Goal: Communication & Community: Answer question/provide support

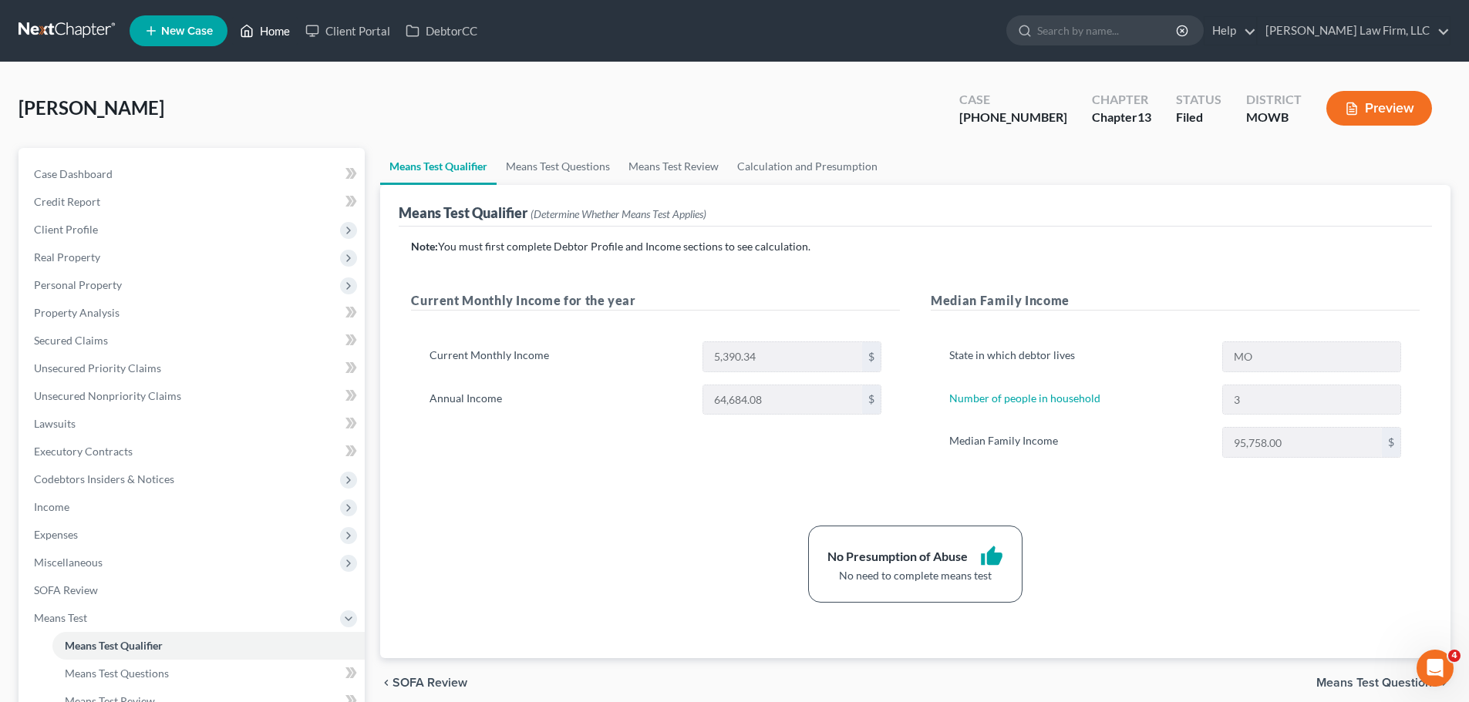
click at [281, 35] on link "Home" at bounding box center [265, 31] width 66 height 28
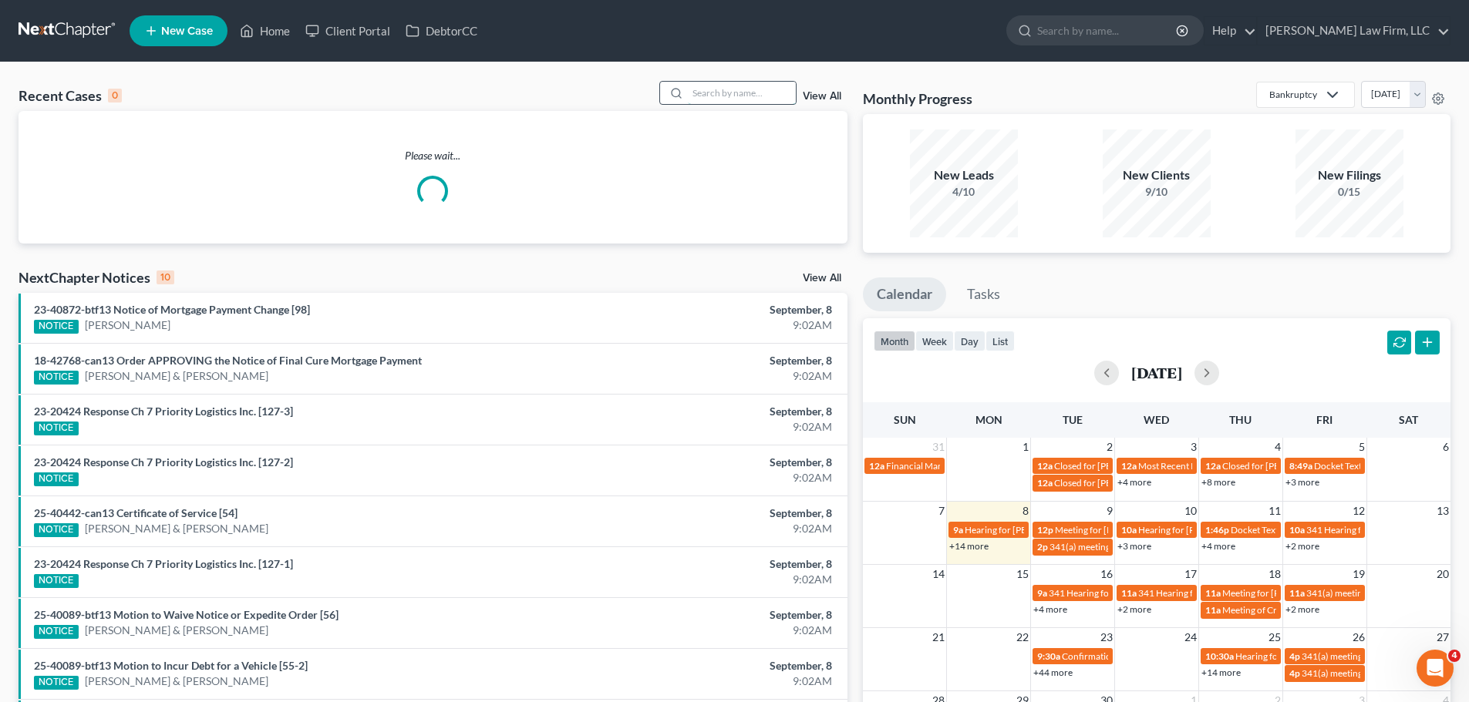
click at [711, 93] on input "search" at bounding box center [742, 93] width 108 height 22
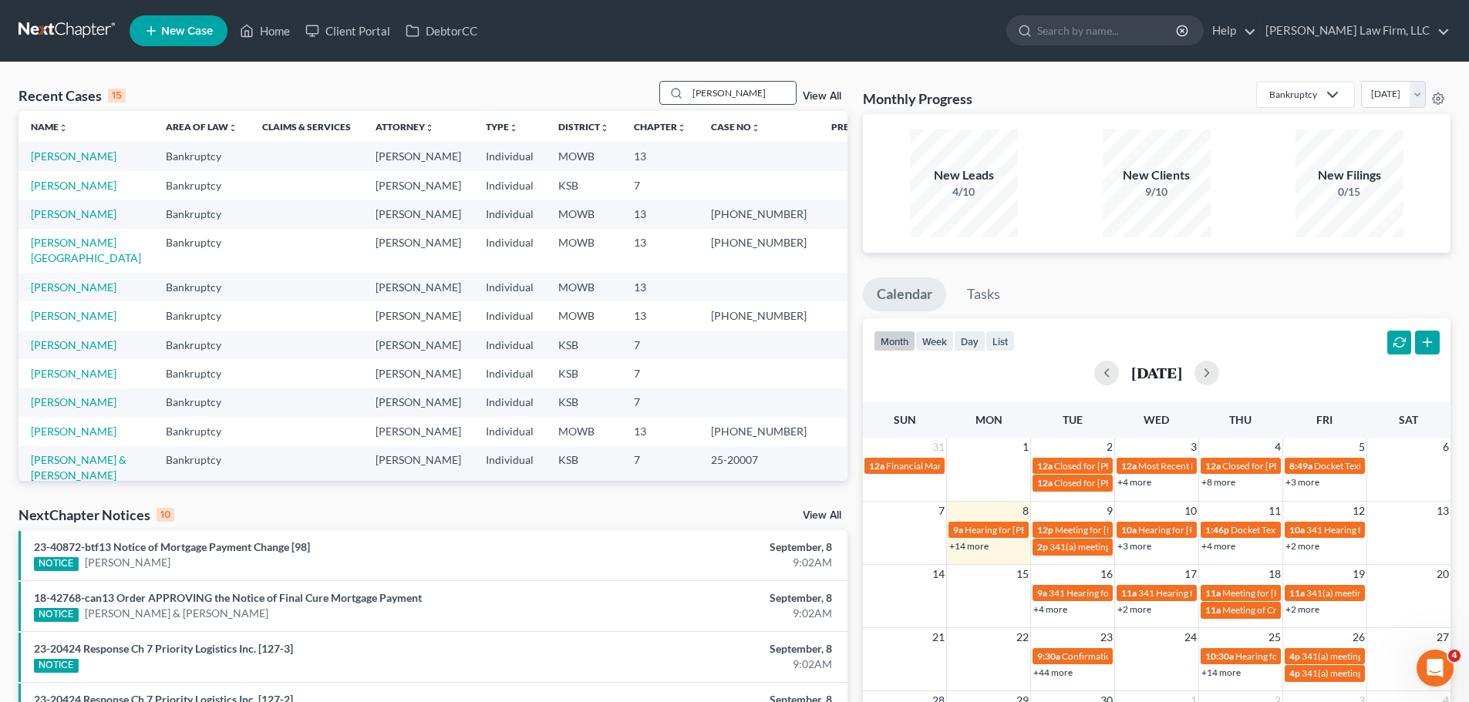
type input "[PERSON_NAME]"
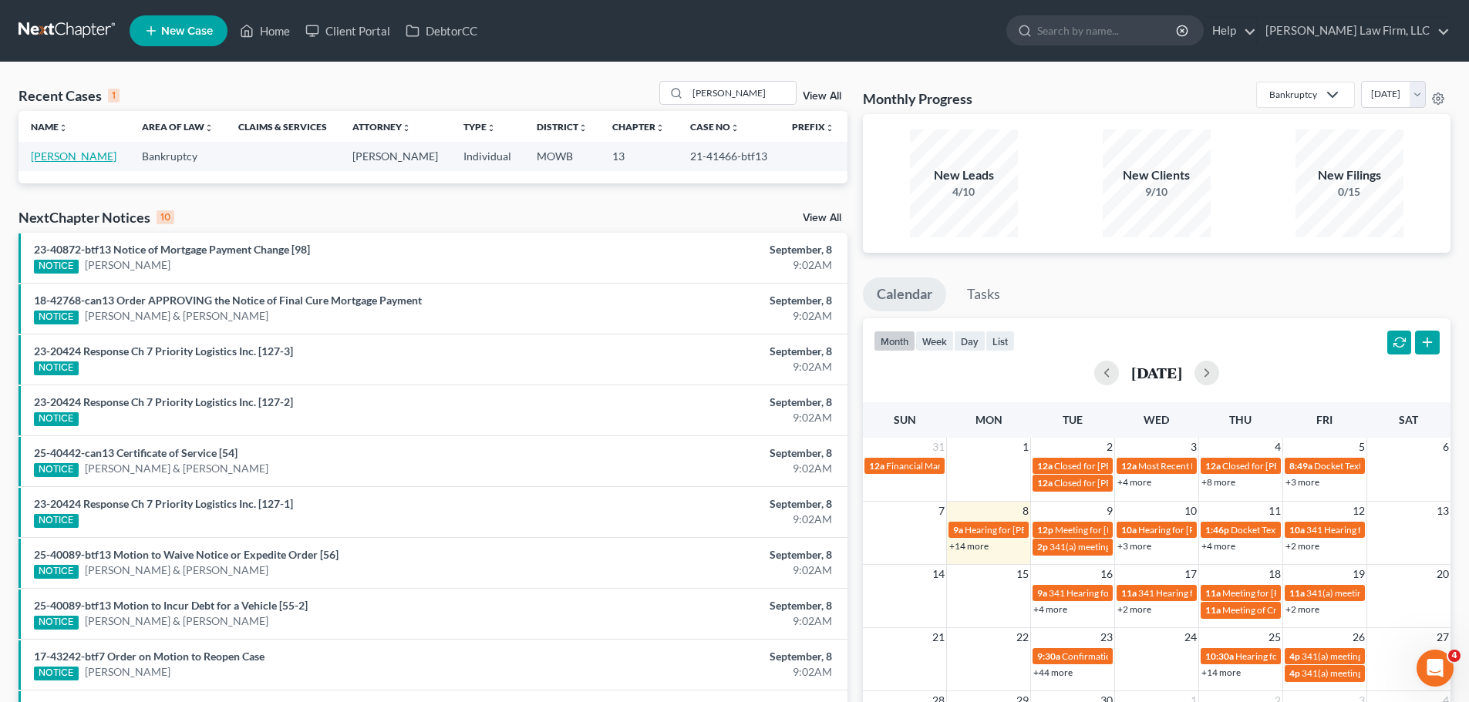
click at [69, 160] on link "[PERSON_NAME]" at bounding box center [74, 156] width 86 height 13
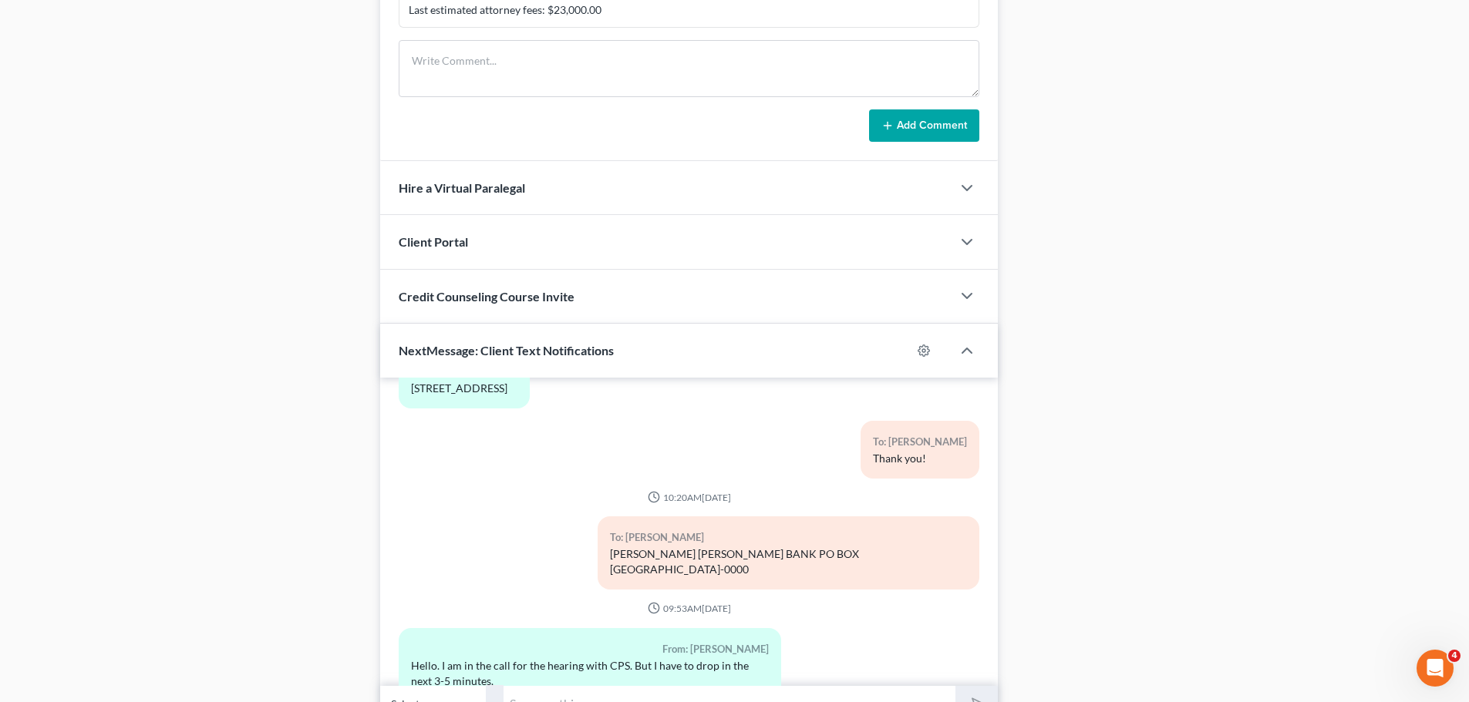
scroll to position [1499, 0]
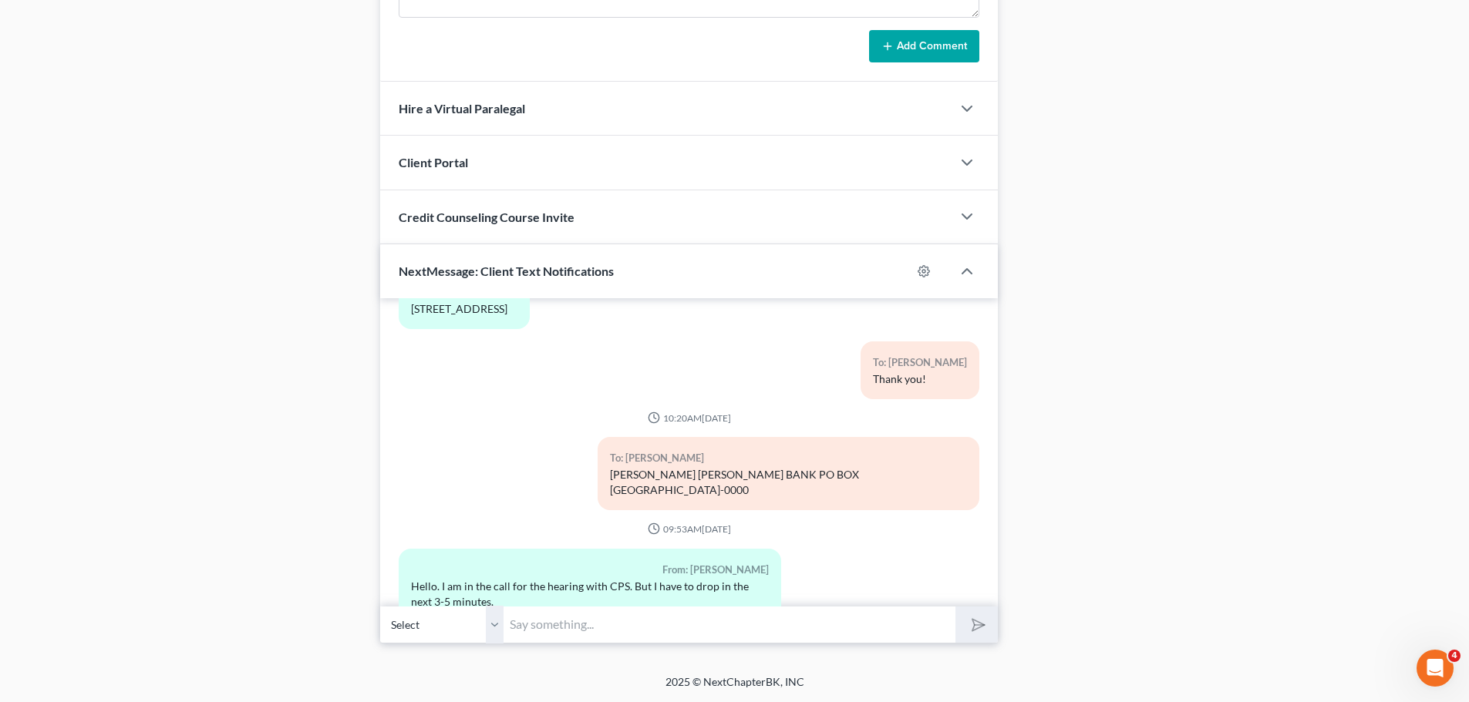
drag, startPoint x: 367, startPoint y: 372, endPoint x: 224, endPoint y: 395, distance: 145.3
click at [625, 615] on input "text" at bounding box center [730, 625] width 452 height 38
drag, startPoint x: 273, startPoint y: 428, endPoint x: 353, endPoint y: 516, distance: 119.0
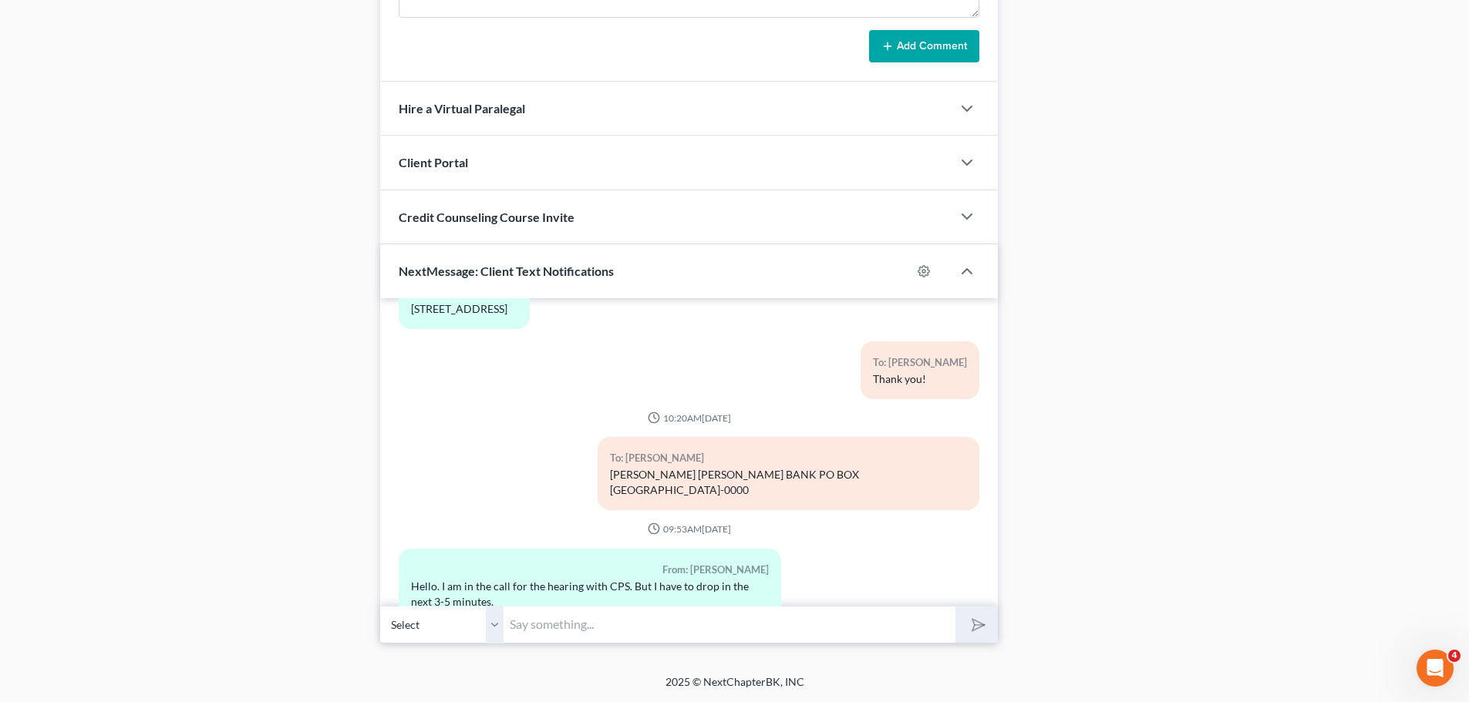
click at [579, 621] on input "text" at bounding box center [730, 625] width 452 height 38
type input "Anything you'd like from me on this?"
click at [955, 607] on button "submit" at bounding box center [976, 625] width 42 height 36
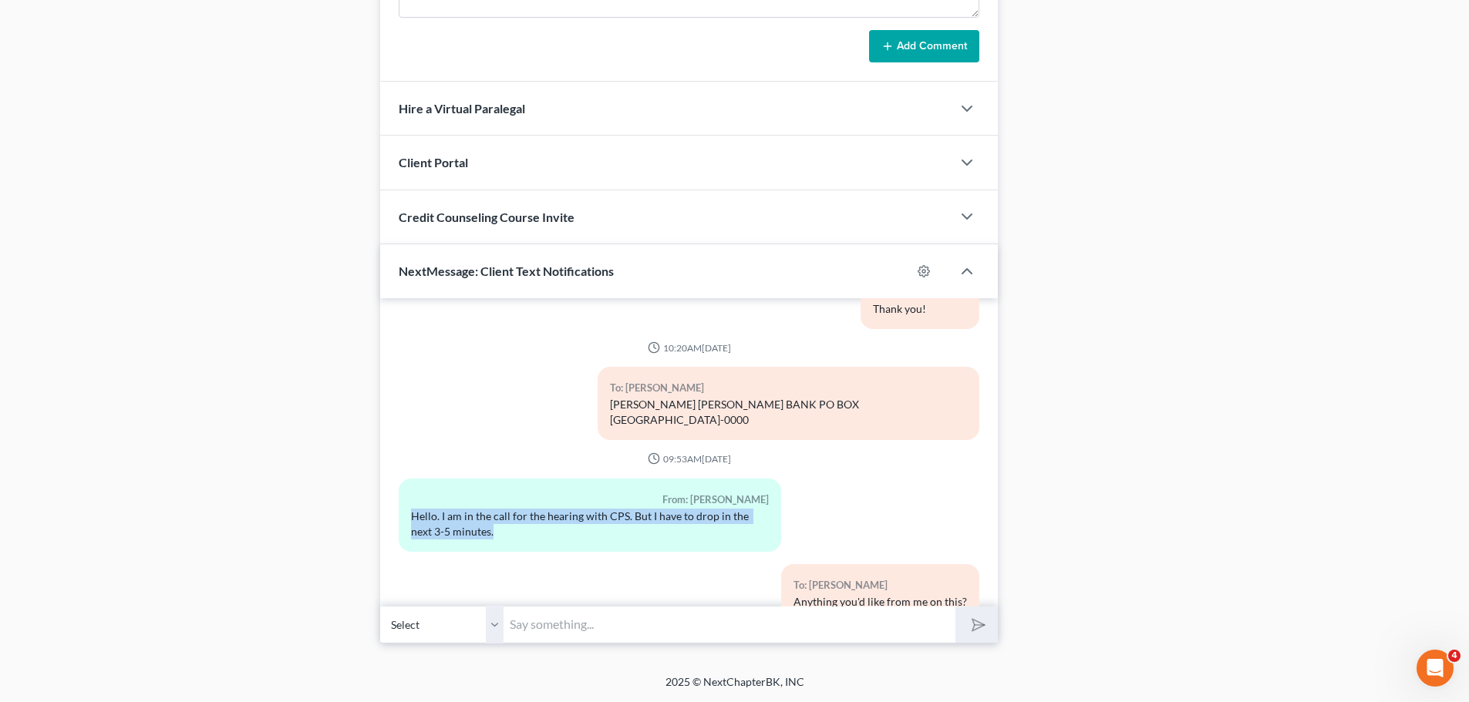
drag, startPoint x: 513, startPoint y: 493, endPoint x: 405, endPoint y: 470, distance: 110.4
click at [405, 479] on div "From: [PERSON_NAME] Hello. I am in the call for the hearing with CPS. But I hav…" at bounding box center [590, 515] width 382 height 73
copy div "Hello. I am in the call for the hearing with CPS. But I have to drop in the nex…"
drag, startPoint x: 256, startPoint y: 378, endPoint x: 116, endPoint y: 392, distance: 140.3
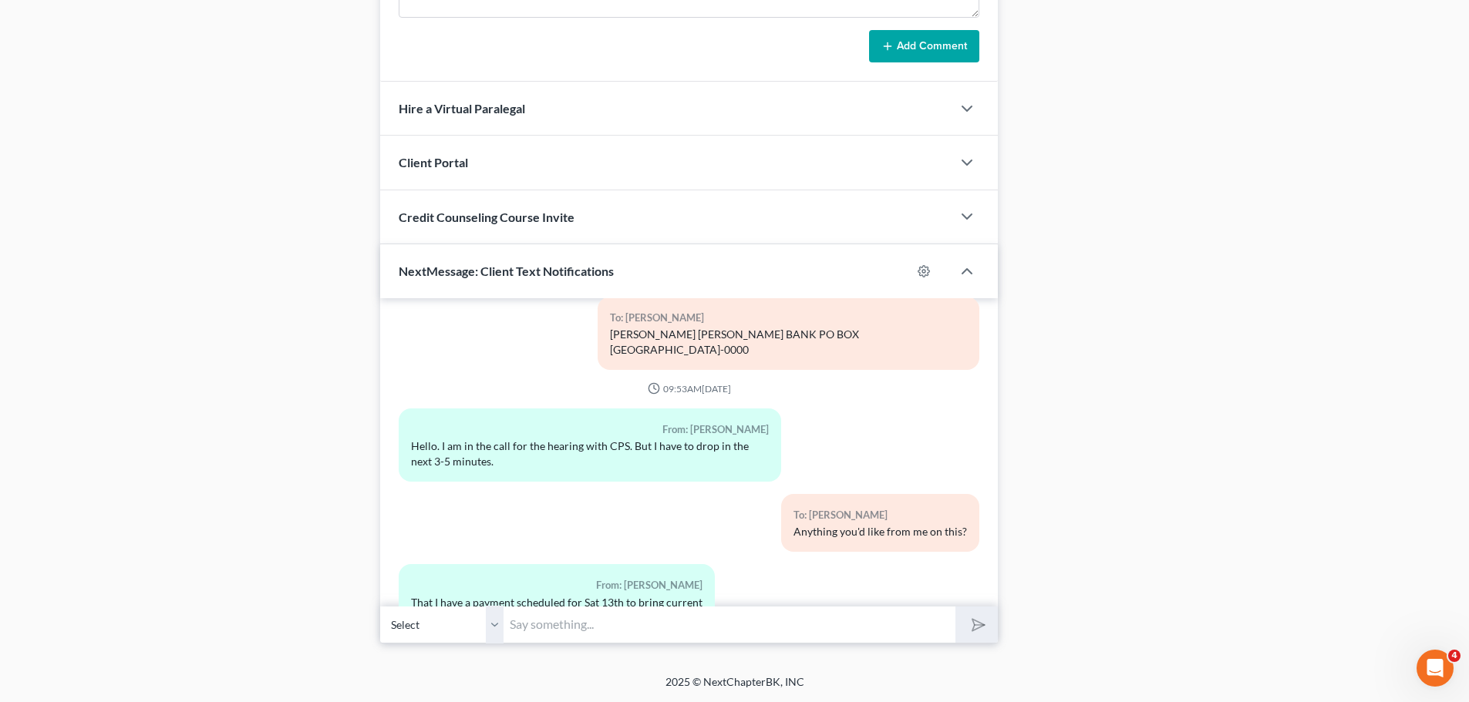
click at [651, 628] on input "text" at bounding box center [730, 625] width 452 height 38
type input "Y"
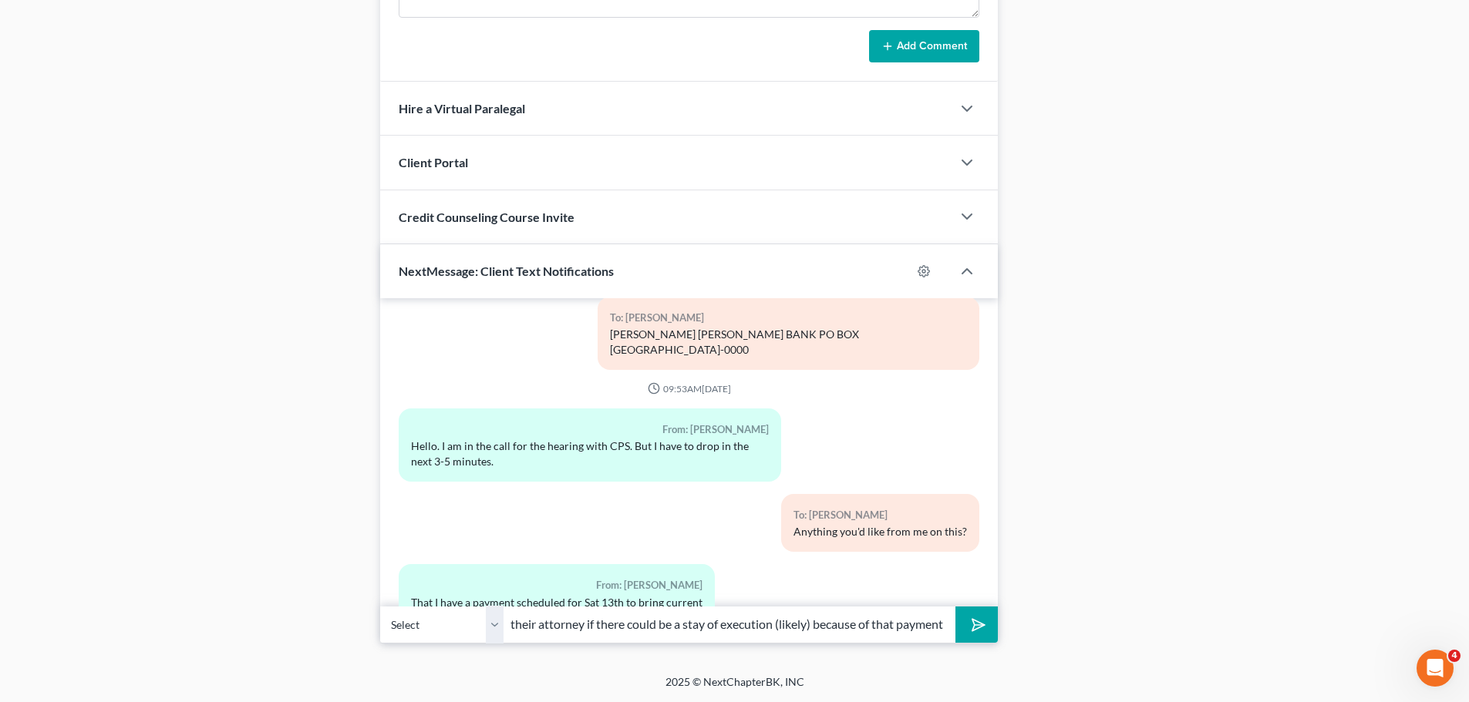
scroll to position [0, 389]
type input "If you are present when your case is called, you could ask the Judge and their …"
click at [955, 607] on button "submit" at bounding box center [976, 625] width 42 height 36
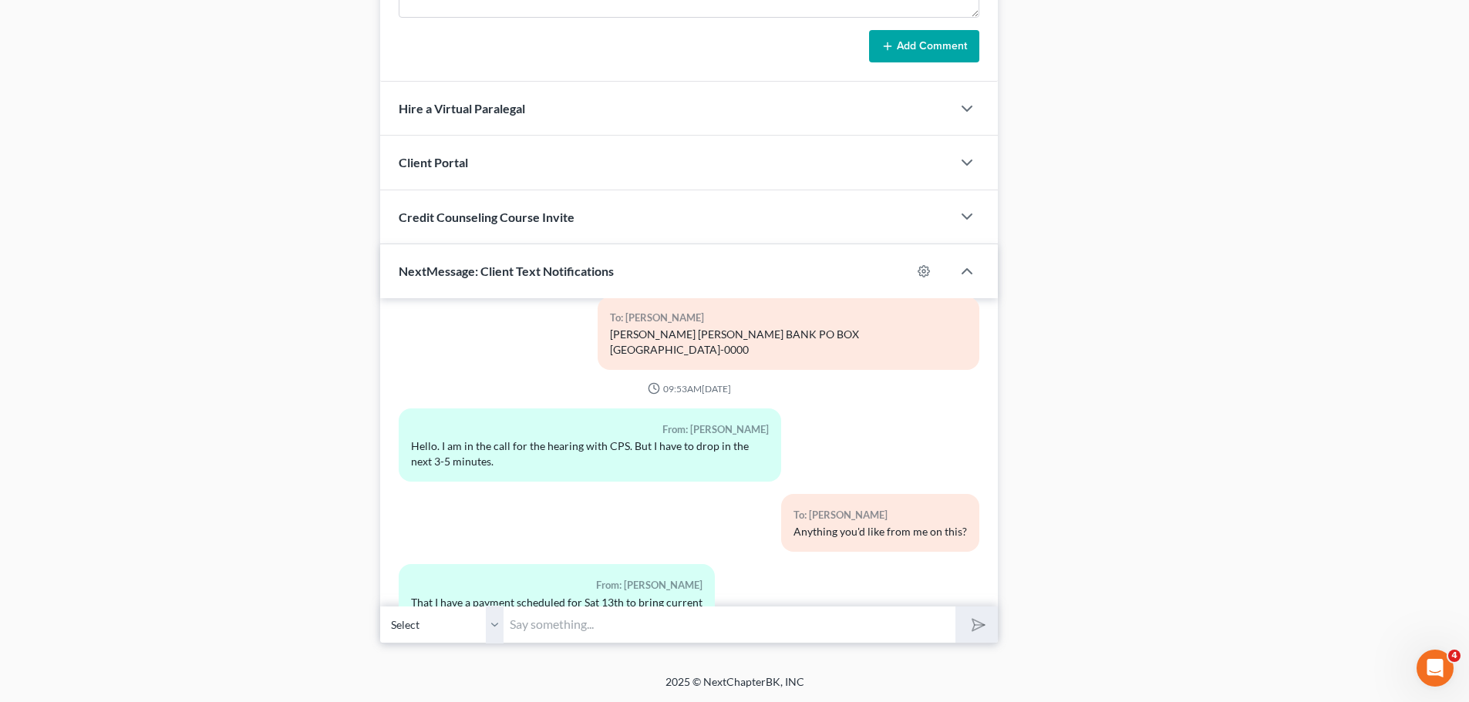
scroll to position [4137, 0]
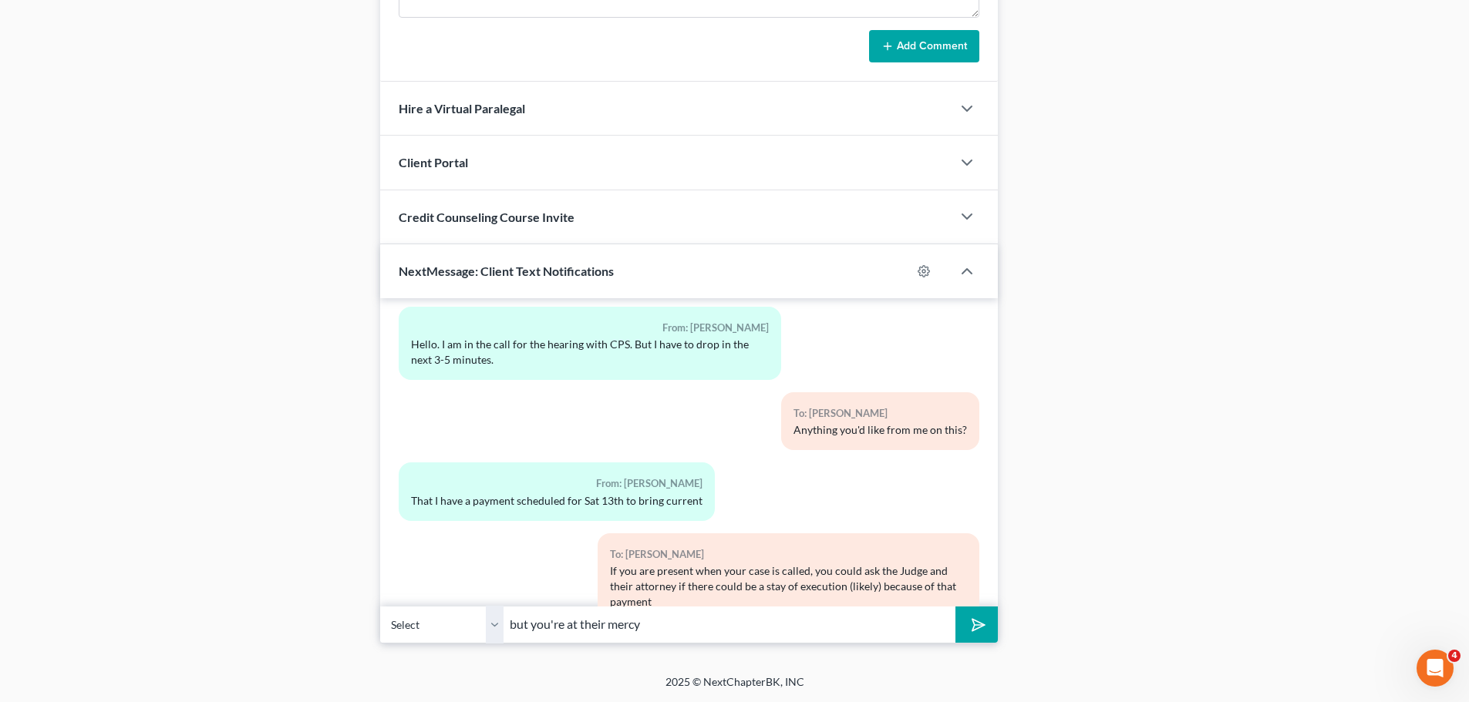
type input "but you're at their mercy"
click at [955, 607] on button "submit" at bounding box center [976, 625] width 42 height 36
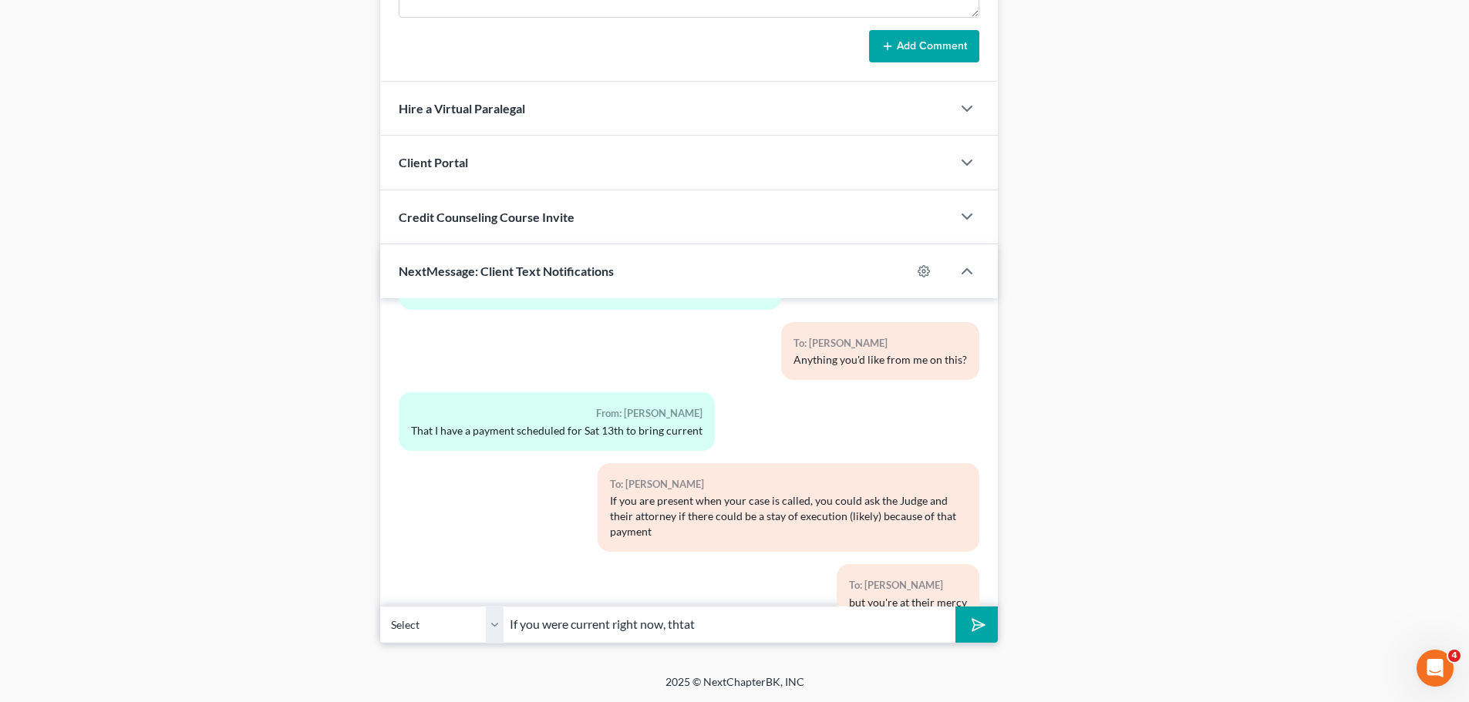
type input "If you were current right now, thta"
type input "I have to be careful though on giving specific legal advice as I'm not licensed…"
click at [955, 607] on button "submit" at bounding box center [976, 625] width 42 height 36
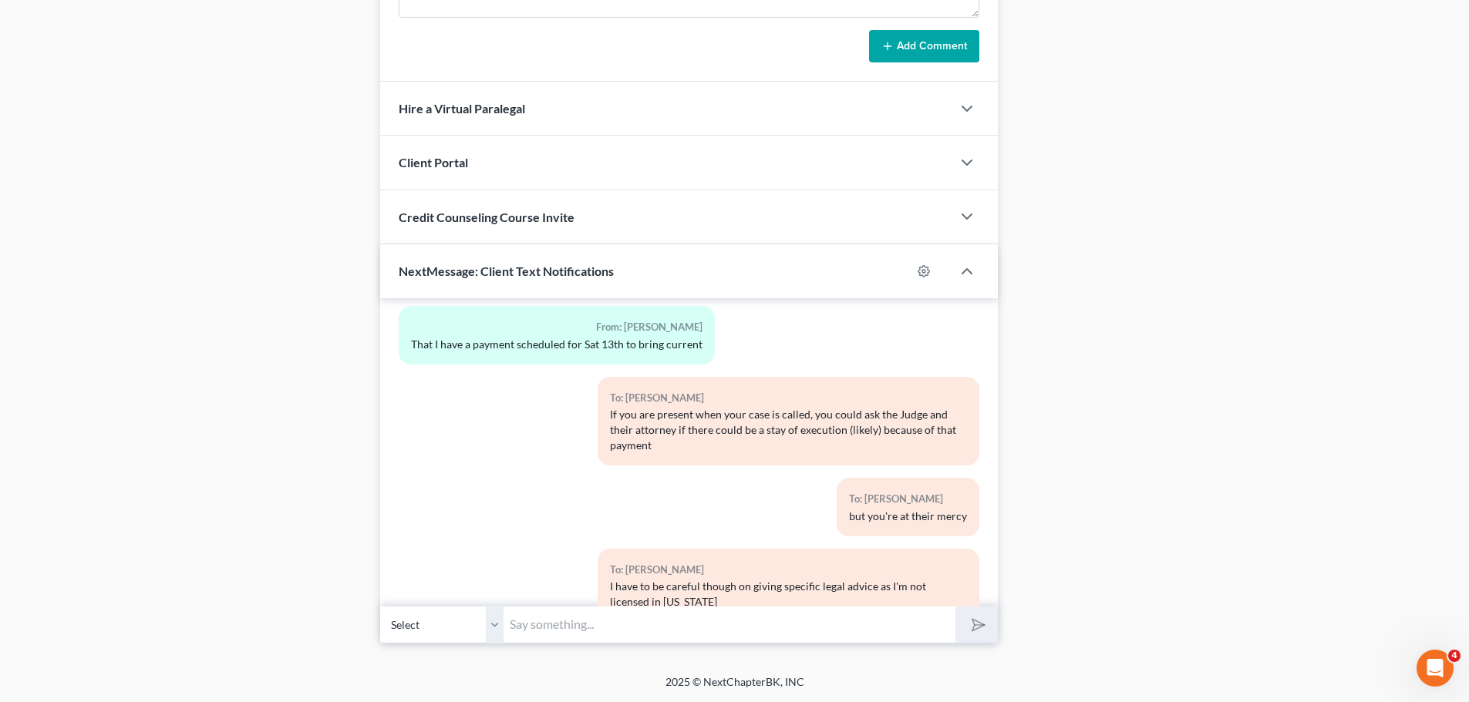
scroll to position [4364, 0]
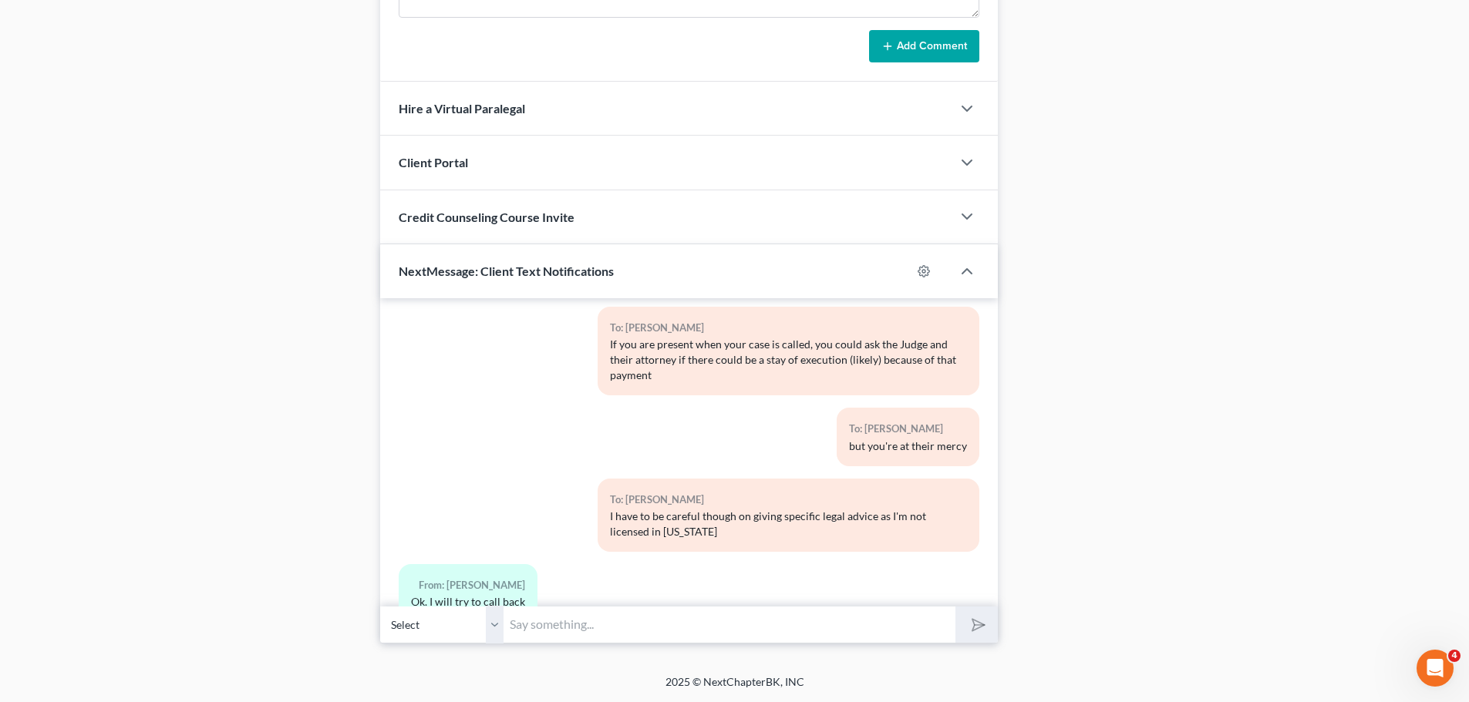
click at [722, 614] on input "text" at bounding box center [730, 625] width 452 height 38
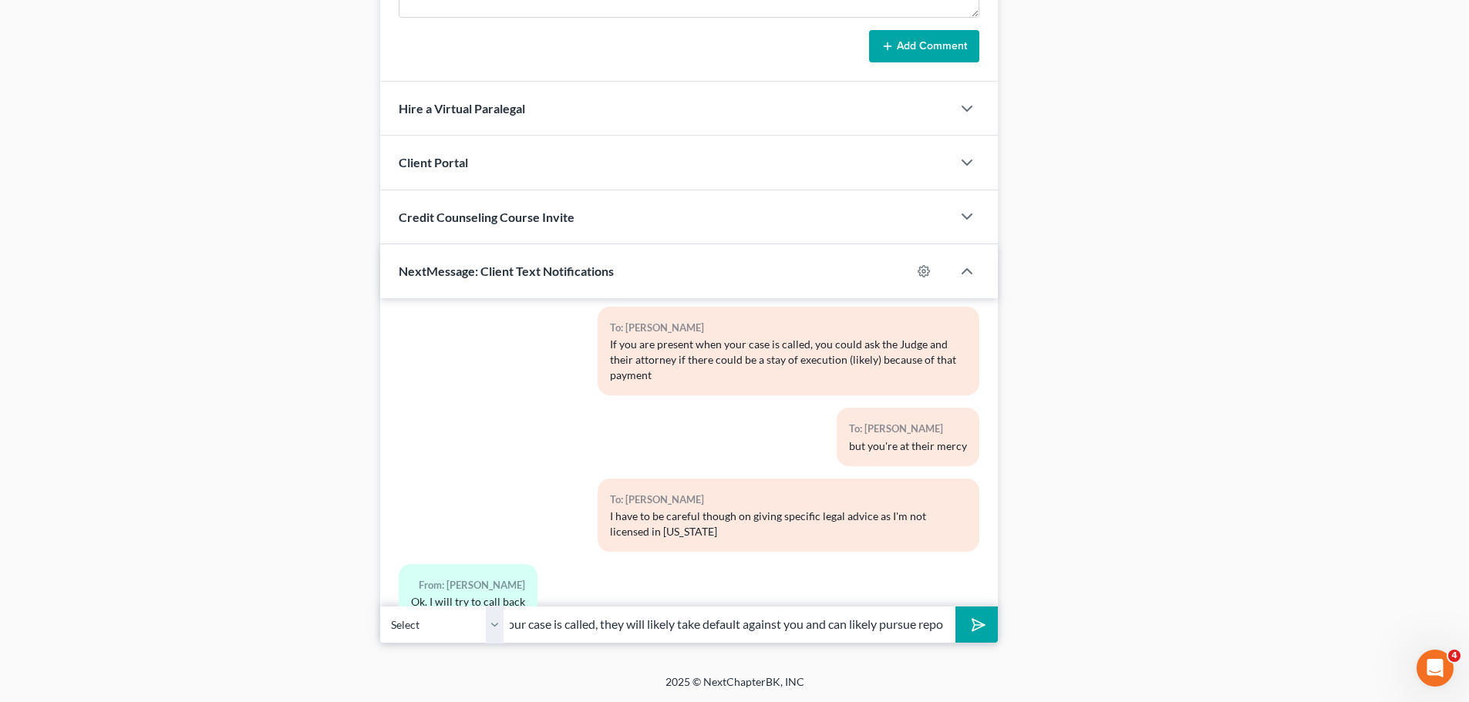
type input "If you wind up not being present when your case is called, they will likely tak…"
click at [955, 607] on button "submit" at bounding box center [976, 625] width 42 height 36
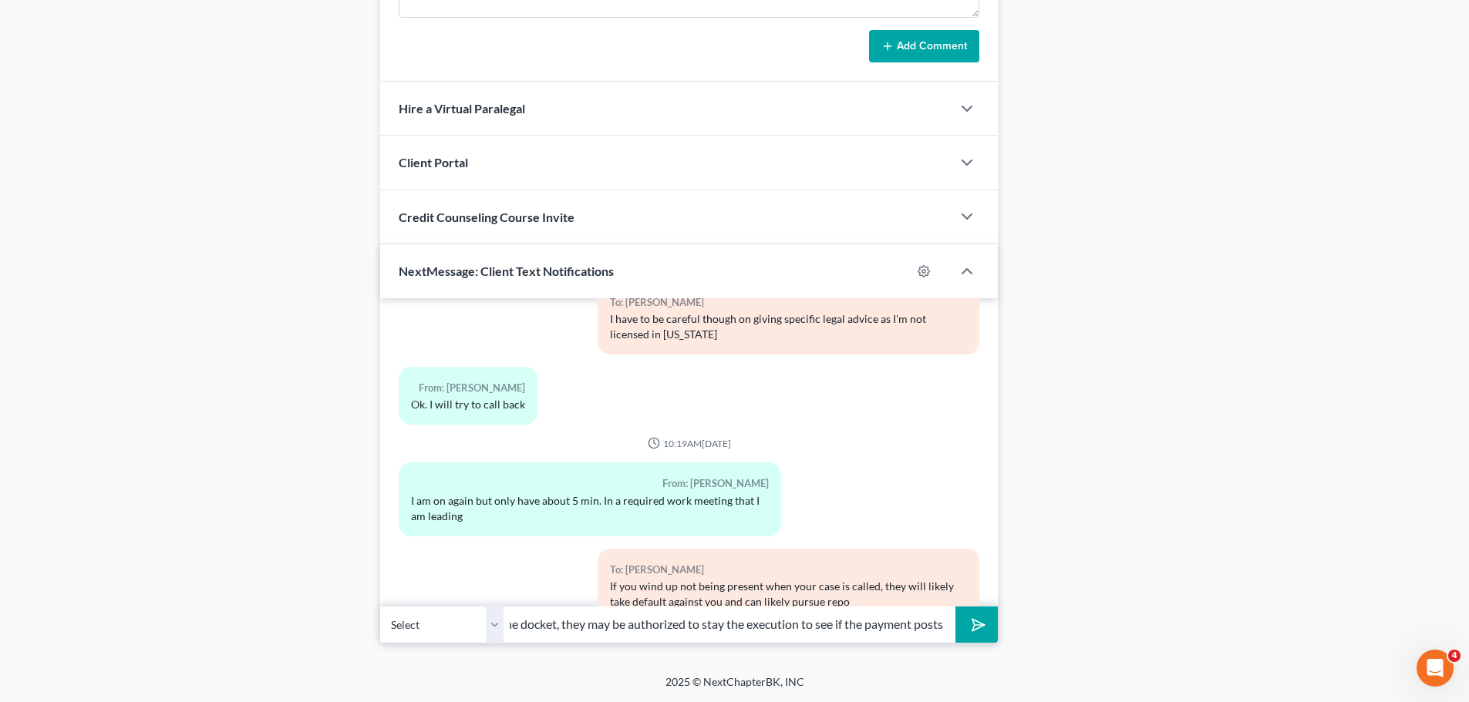
scroll to position [0, 216]
type input "If you contact that creditor firm after the docket, they may be authorized to s…"
click at [955, 607] on button "submit" at bounding box center [976, 625] width 42 height 36
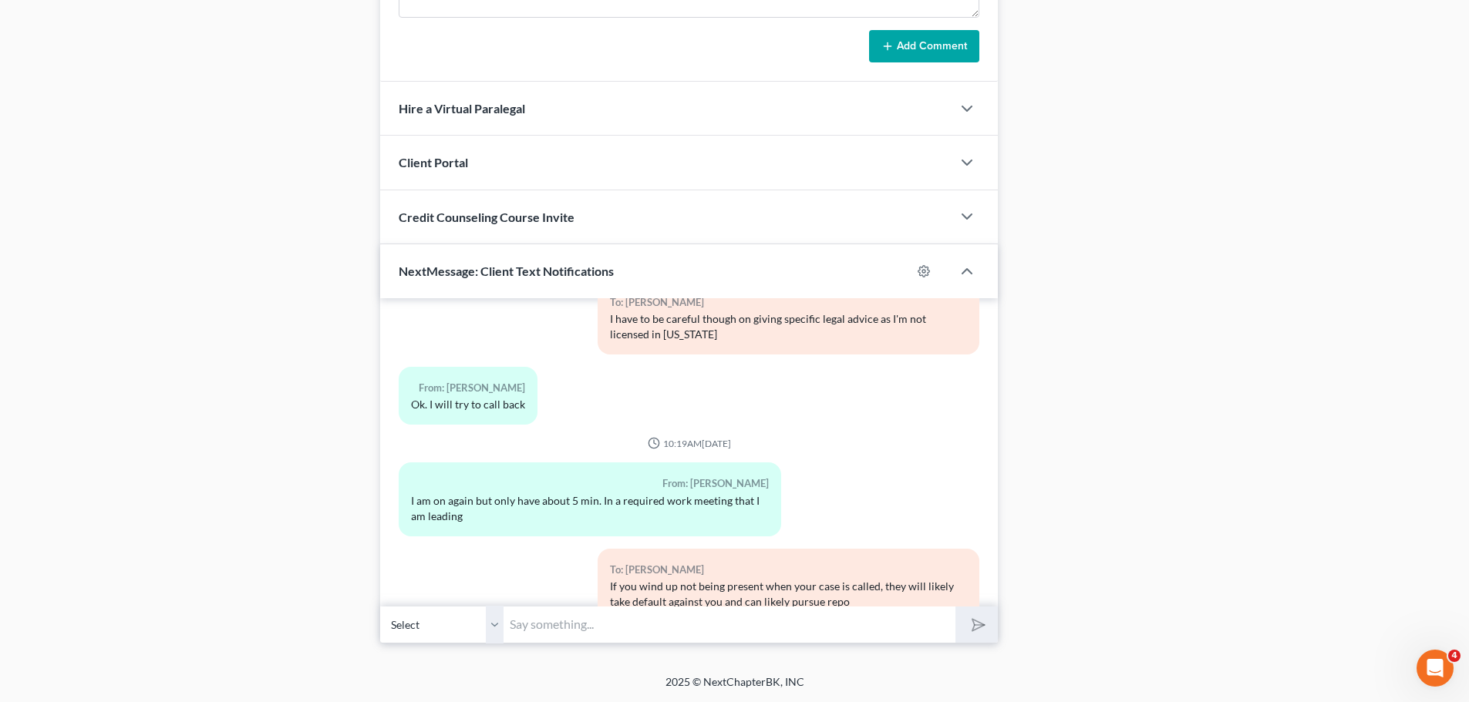
scroll to position [4647, 0]
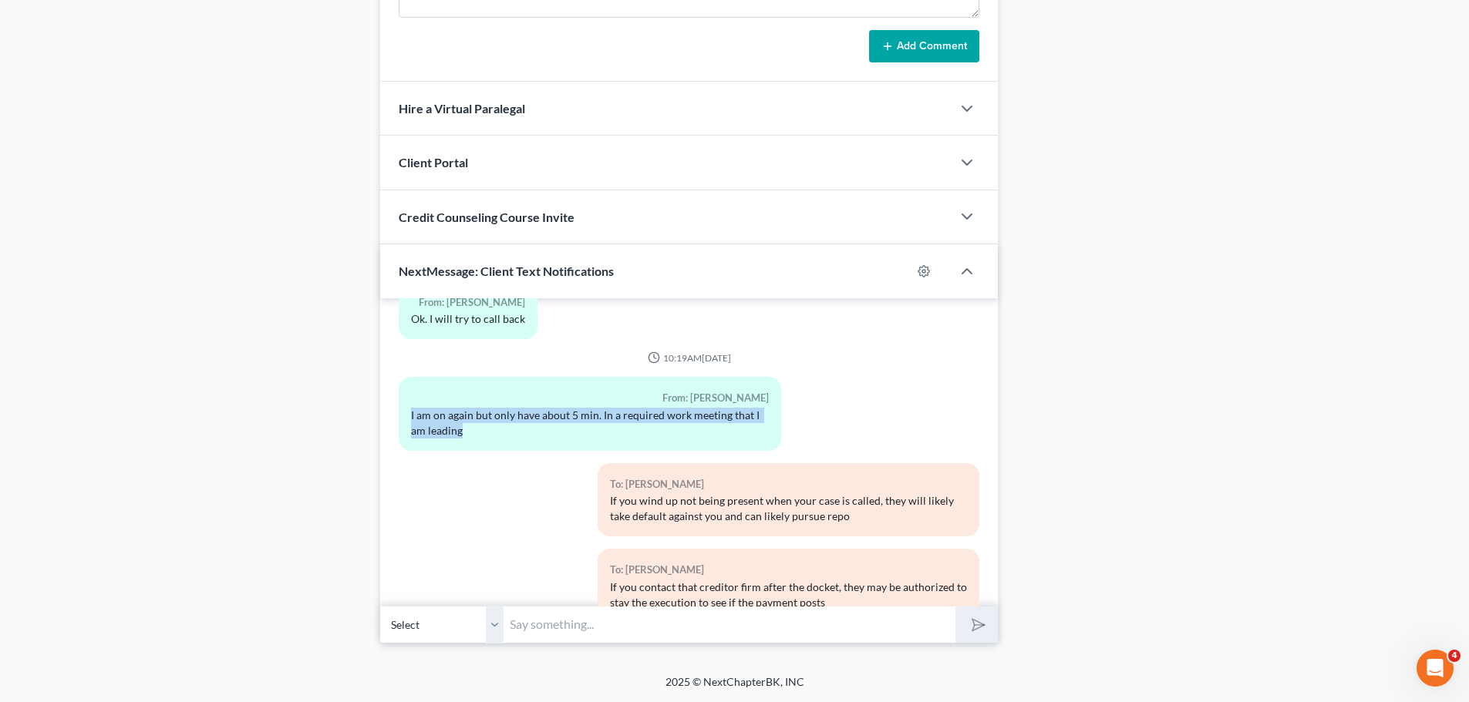
drag, startPoint x: 487, startPoint y: 386, endPoint x: 405, endPoint y: 366, distance: 84.9
click at [405, 377] on div "From: [PERSON_NAME] I am on again but only have about 5 min. In a required work…" at bounding box center [590, 413] width 382 height 73
copy div "I am on again but only have about 5 min. In a required work meeting that I am l…"
click at [564, 619] on input "text" at bounding box center [730, 625] width 452 height 38
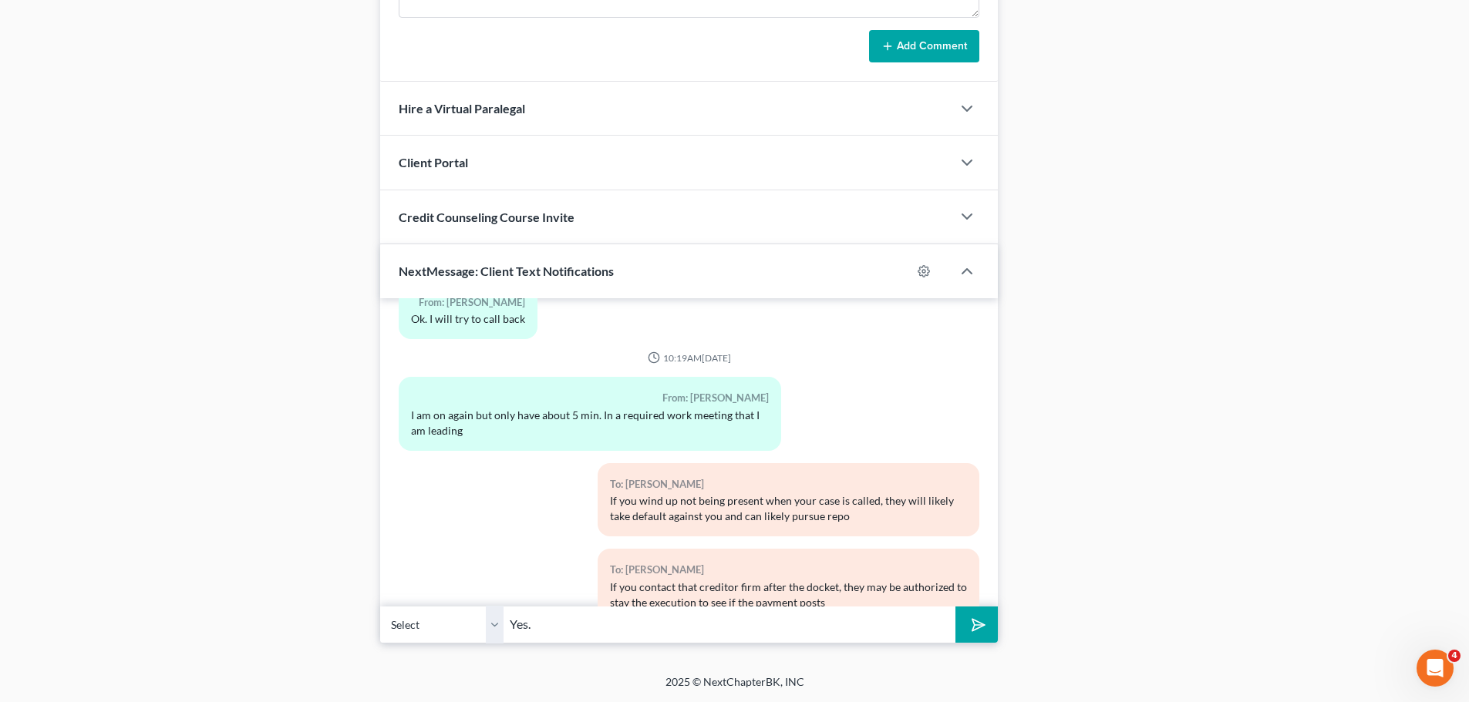
type input "Yes."
click at [955, 607] on button "submit" at bounding box center [976, 625] width 42 height 36
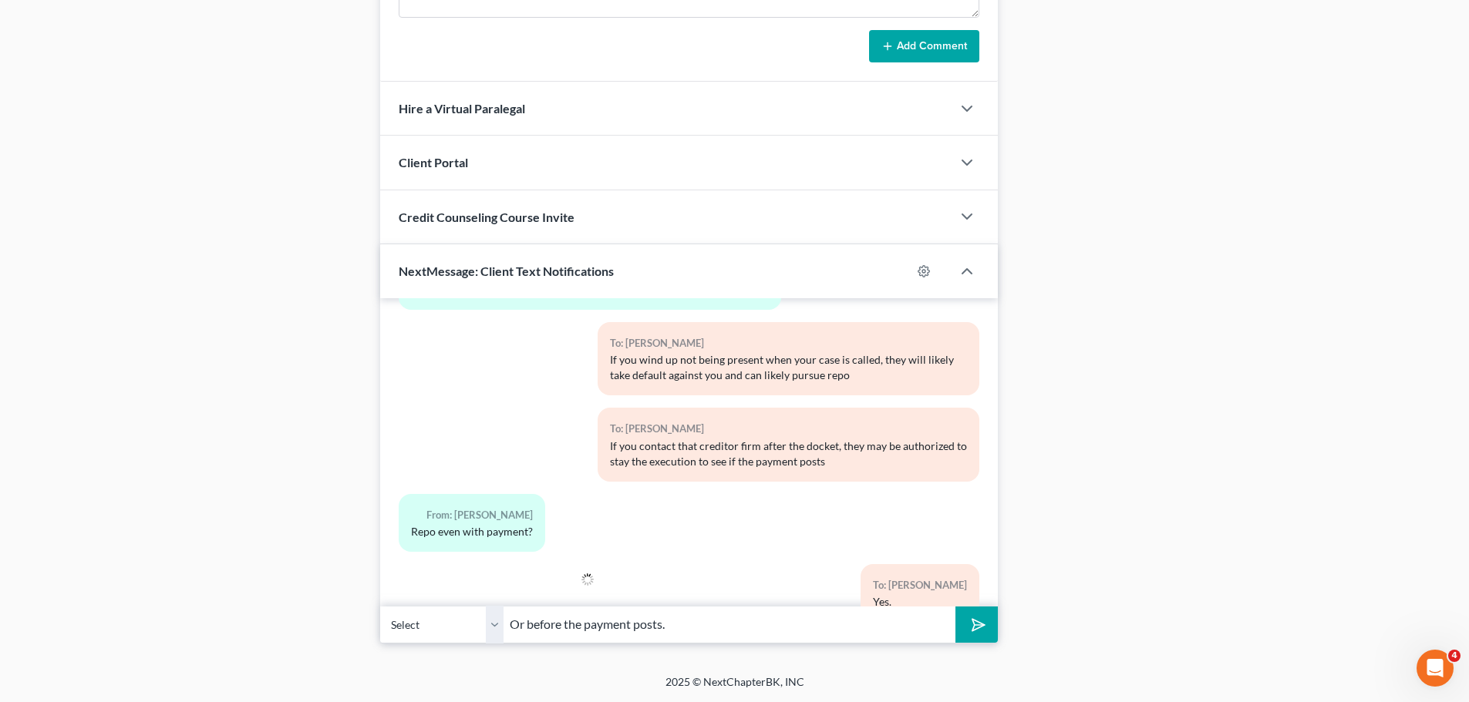
type input "Or before the payment posts."
click at [955, 607] on button "submit" at bounding box center [976, 625] width 42 height 36
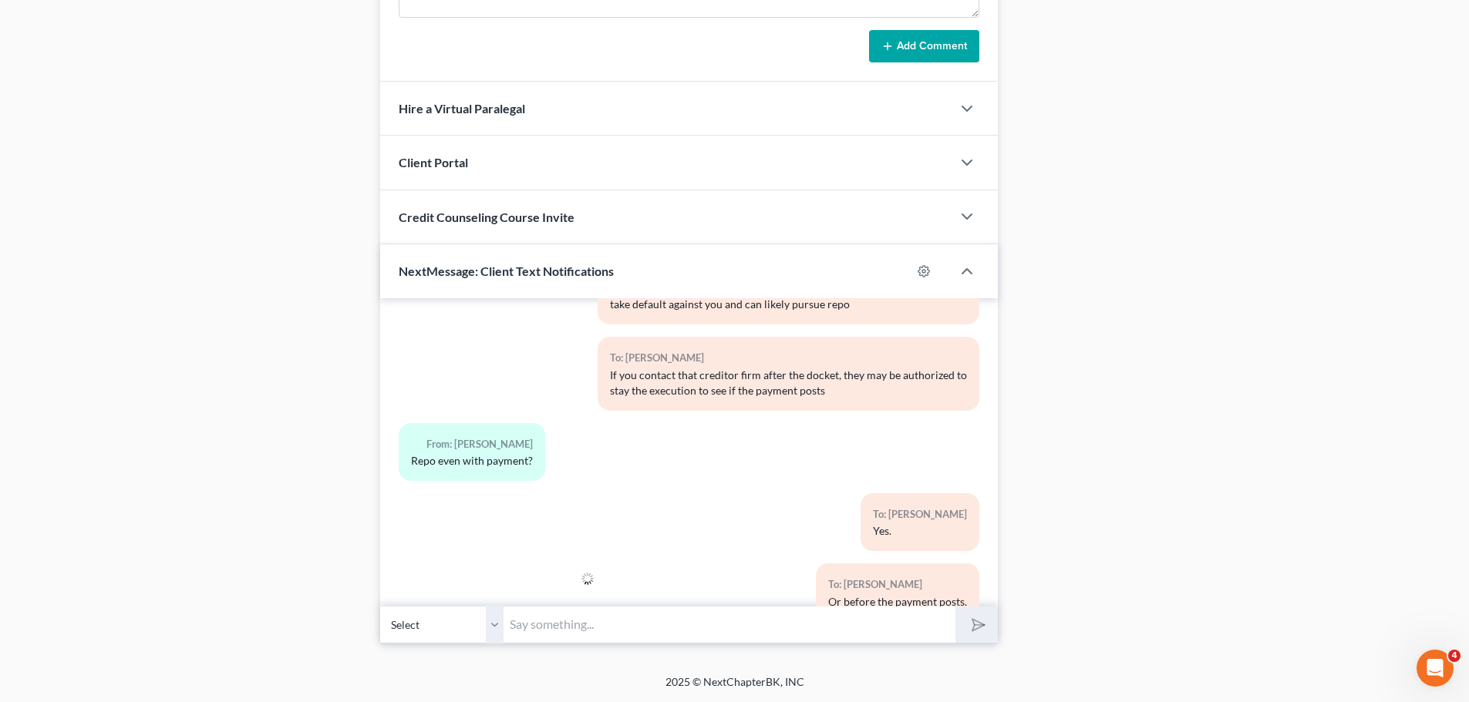
type input "R"
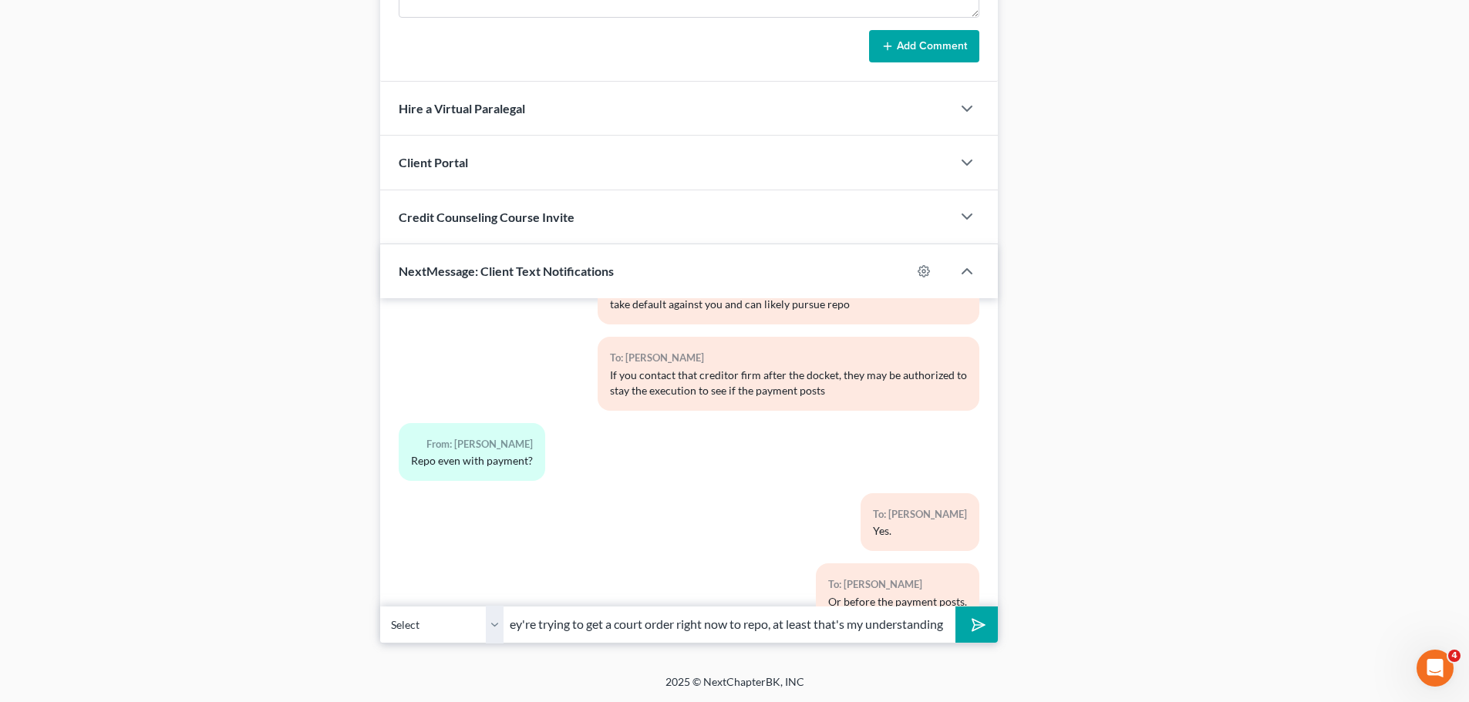
scroll to position [0, 22]
type input "They're trying to get a court order right now to repo, at least that's my under…"
click at [955, 607] on button "submit" at bounding box center [976, 625] width 42 height 36
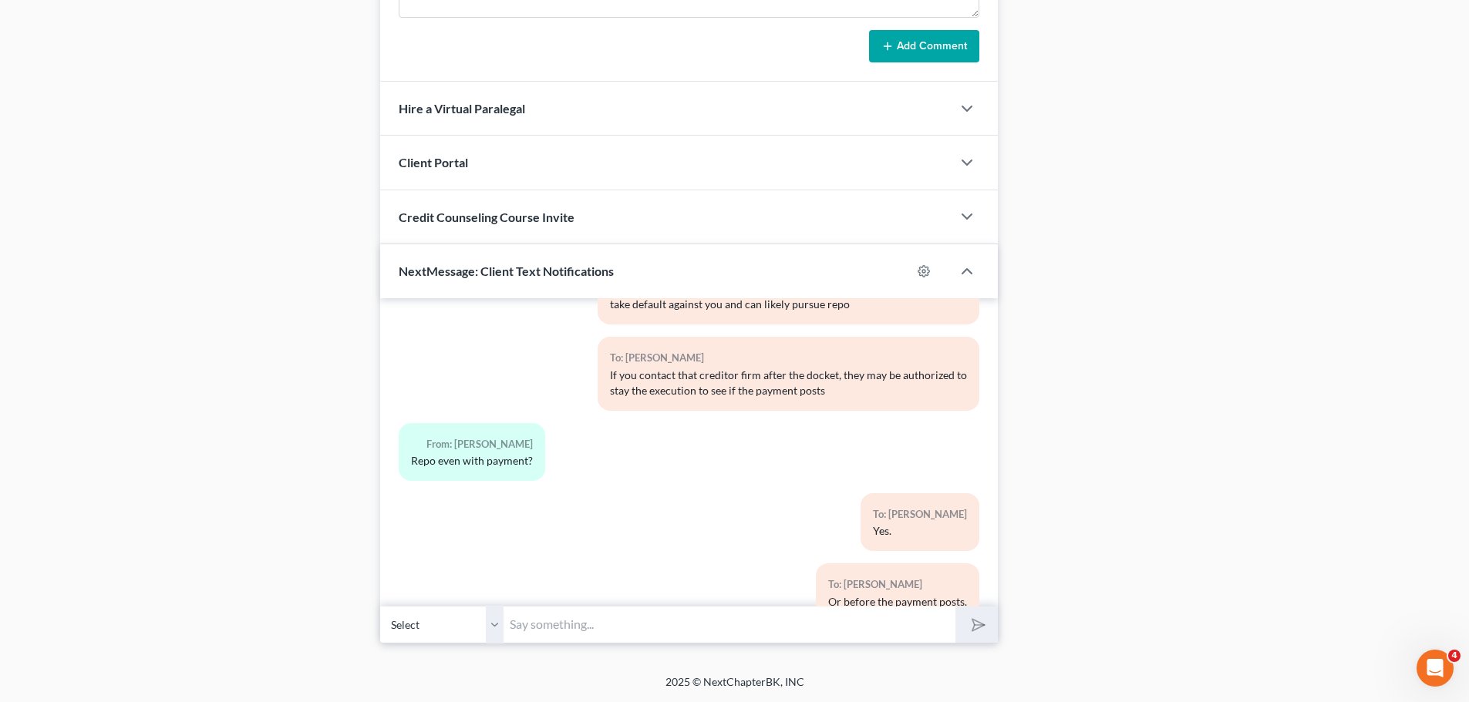
scroll to position [4944, 0]
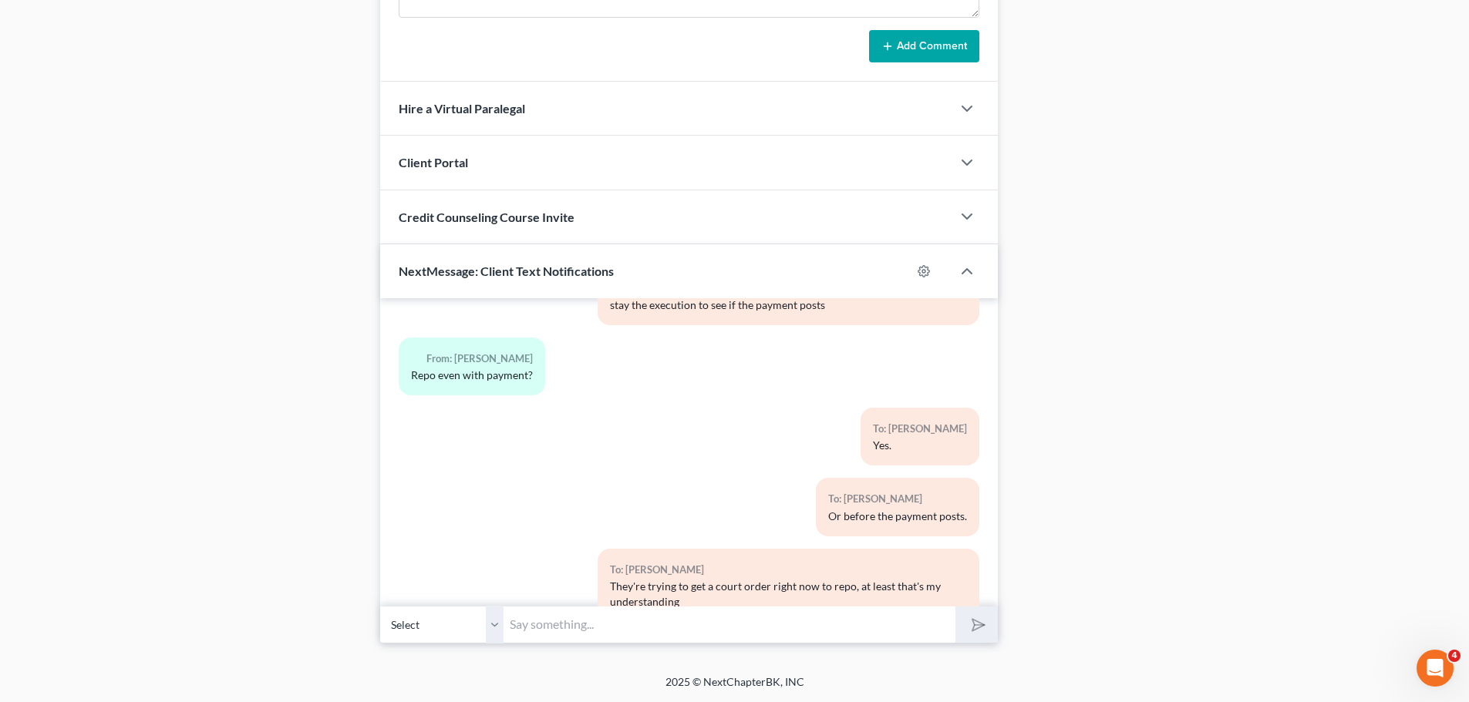
drag, startPoint x: 221, startPoint y: 422, endPoint x: 481, endPoint y: 345, distance: 271.6
drag, startPoint x: 531, startPoint y: 332, endPoint x: 409, endPoint y: 330, distance: 121.8
click at [409, 338] on div "From: [PERSON_NAME] Repo even with payment?" at bounding box center [472, 367] width 147 height 58
copy div "Repo even with payment?"
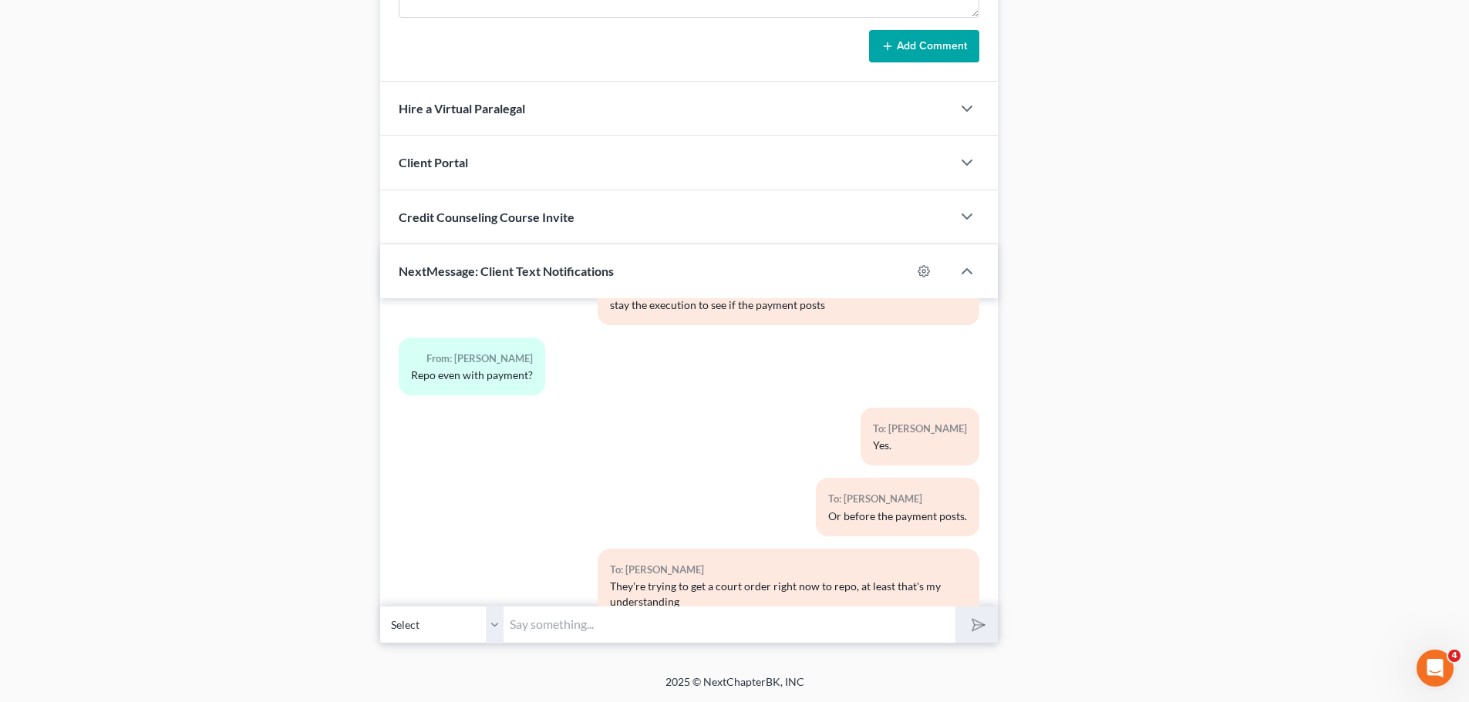
scroll to position [5015, 0]
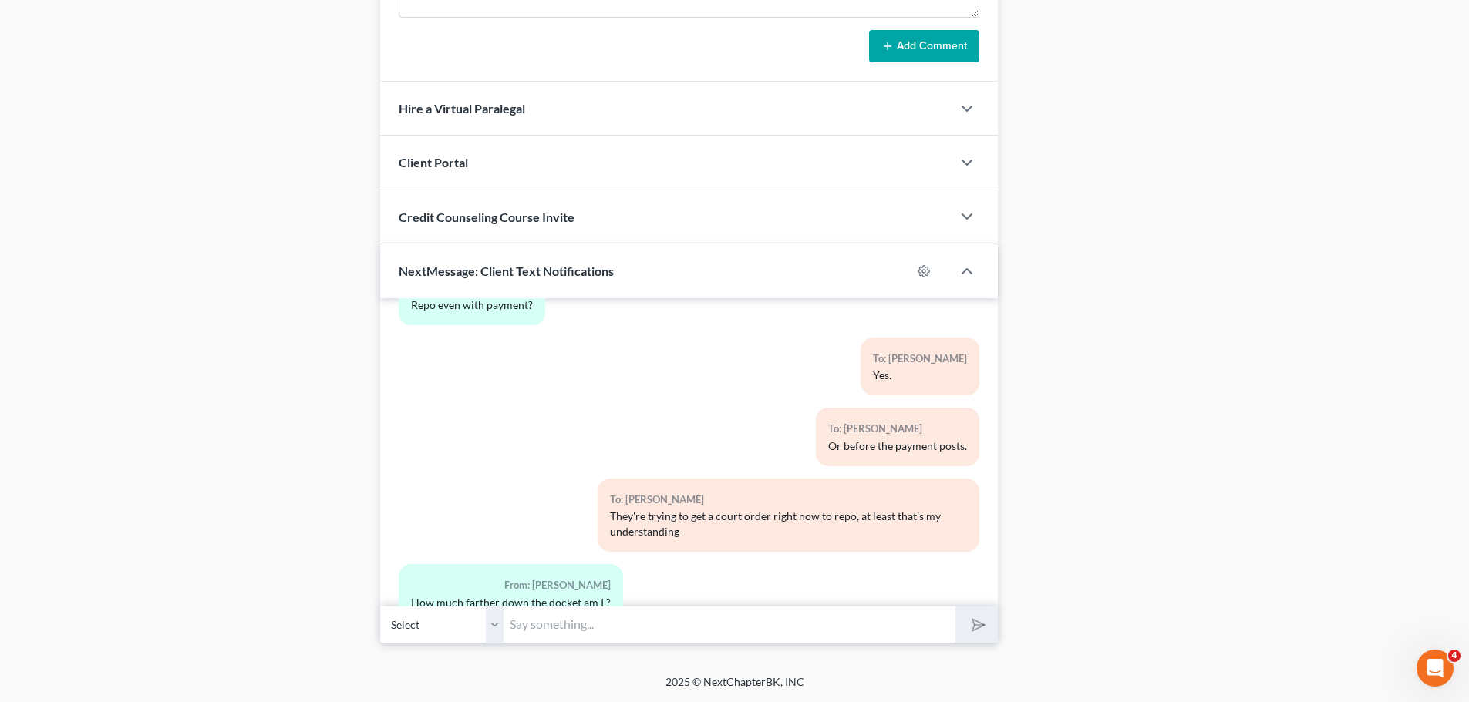
click at [769, 621] on input "text" at bounding box center [730, 625] width 452 height 38
drag, startPoint x: 648, startPoint y: 603, endPoint x: 648, endPoint y: 625, distance: 21.6
click at [648, 603] on div "09:44AM[DATE] To: [PERSON_NAME] Hey [PERSON_NAME], this is [PERSON_NAME] from t…" at bounding box center [689, 452] width 618 height 308
click at [648, 625] on input "text" at bounding box center [730, 625] width 452 height 38
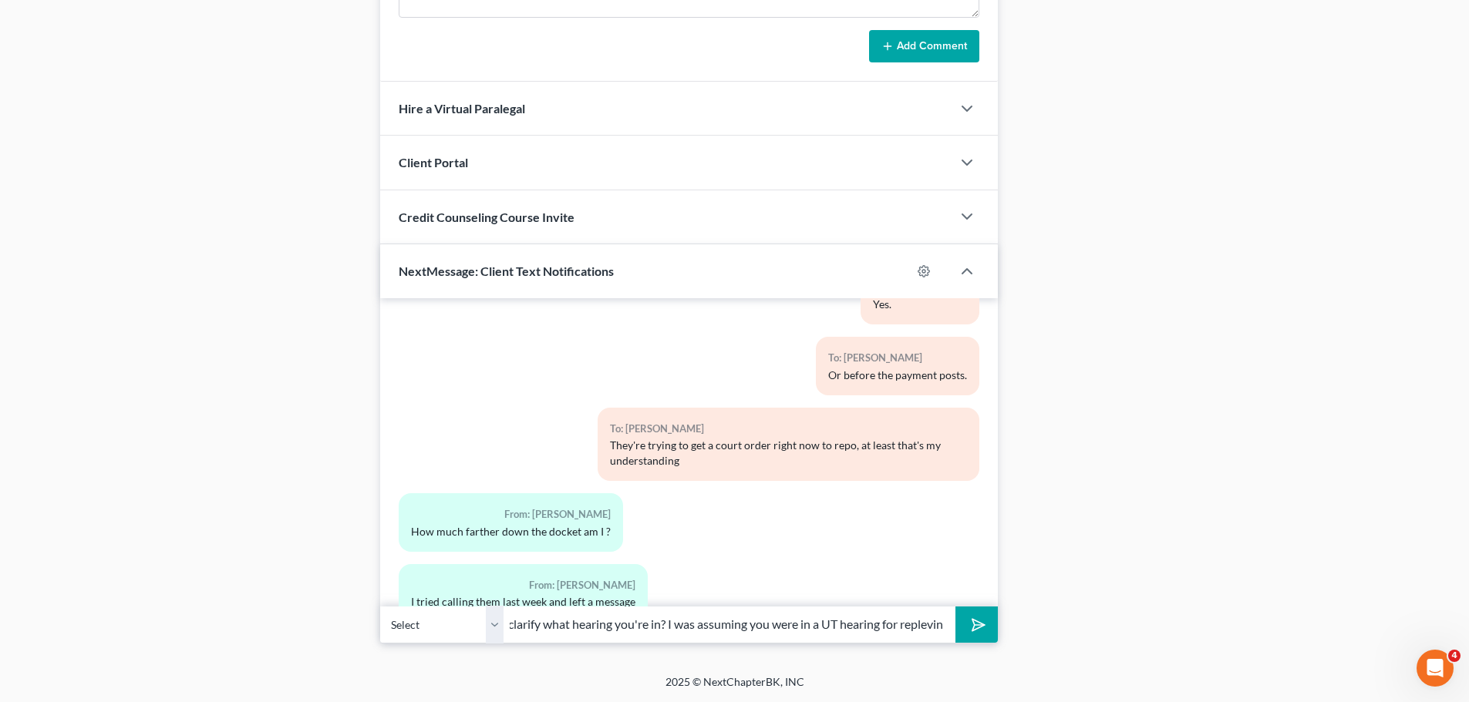
scroll to position [0, 86]
type input "Wait: can you clarify what hearing you're in? I was assuming you were in a UT h…"
click at [955, 607] on button "submit" at bounding box center [976, 625] width 42 height 36
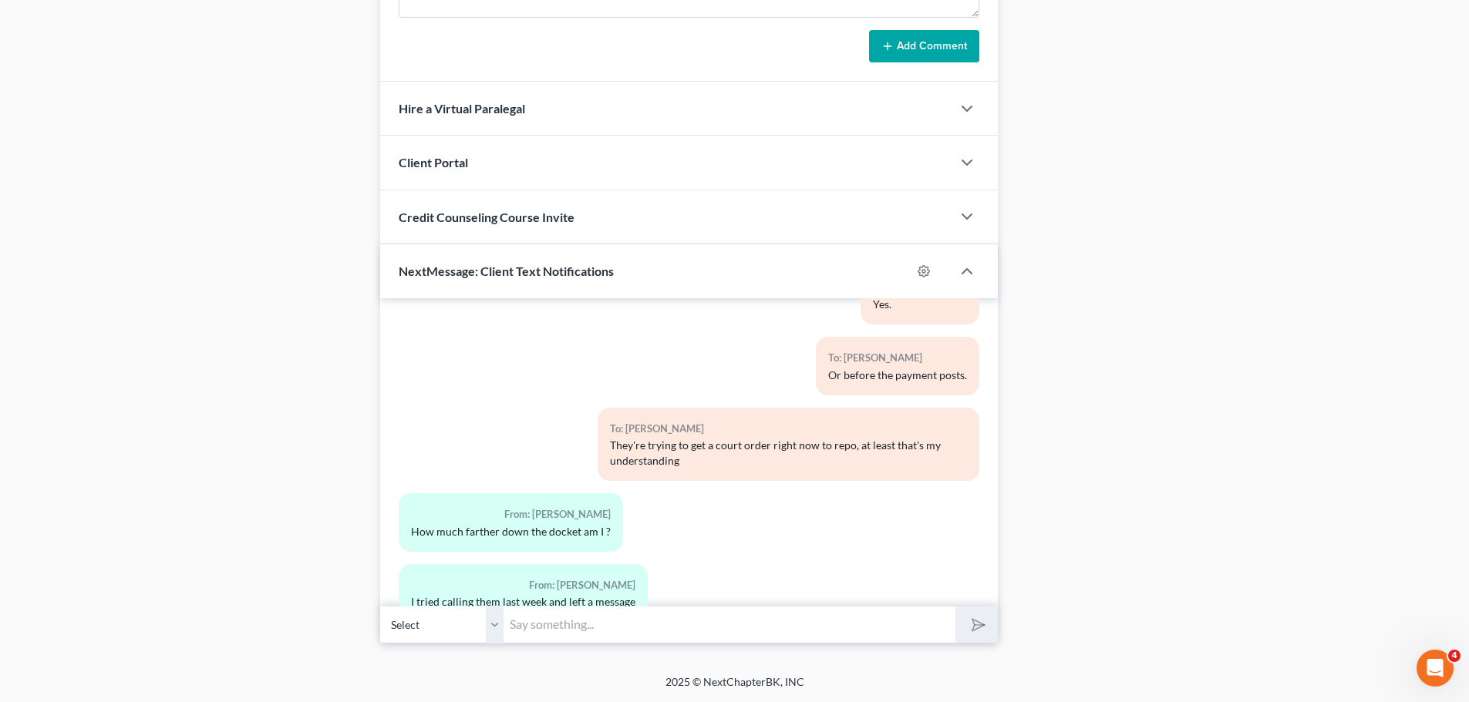
scroll to position [5171, 0]
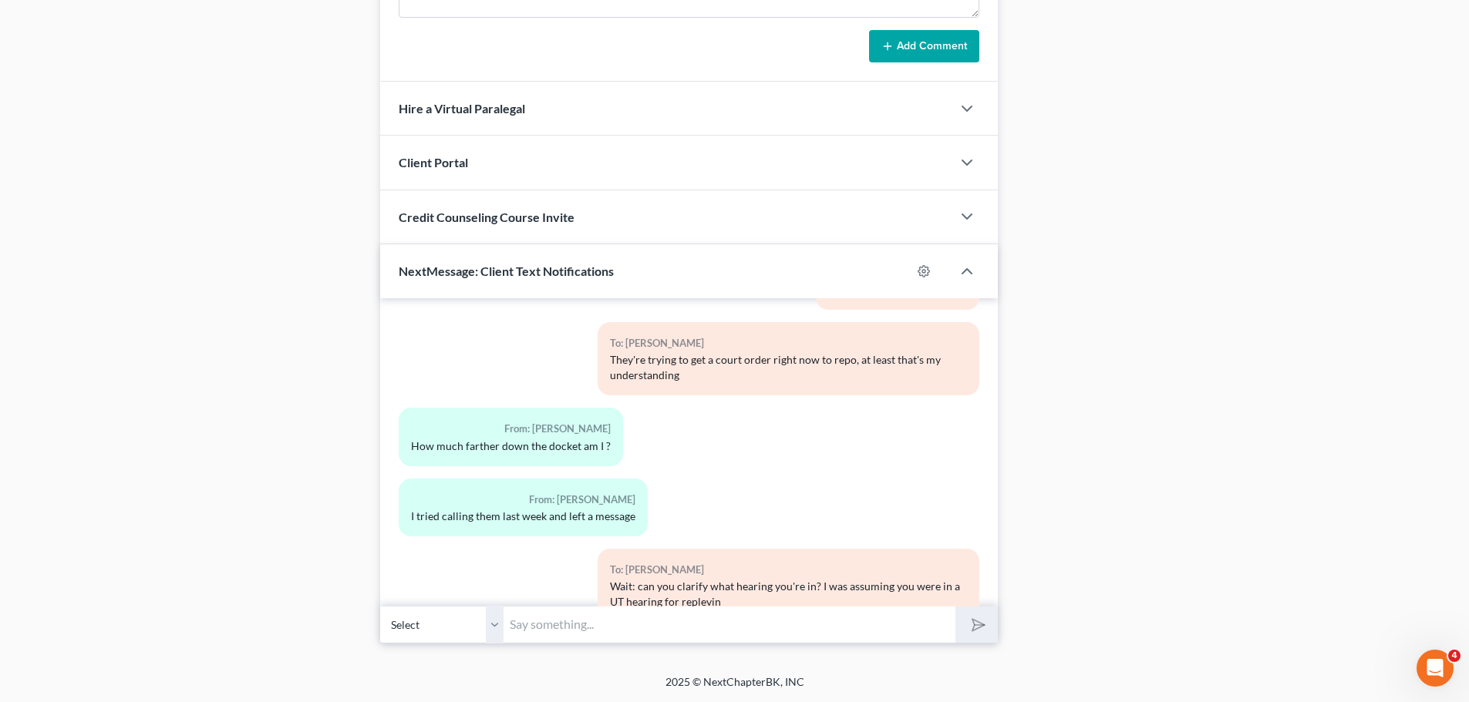
drag, startPoint x: 193, startPoint y: 477, endPoint x: 259, endPoint y: 471, distance: 66.5
click at [809, 629] on input "text" at bounding box center [730, 625] width 452 height 38
type input "I"
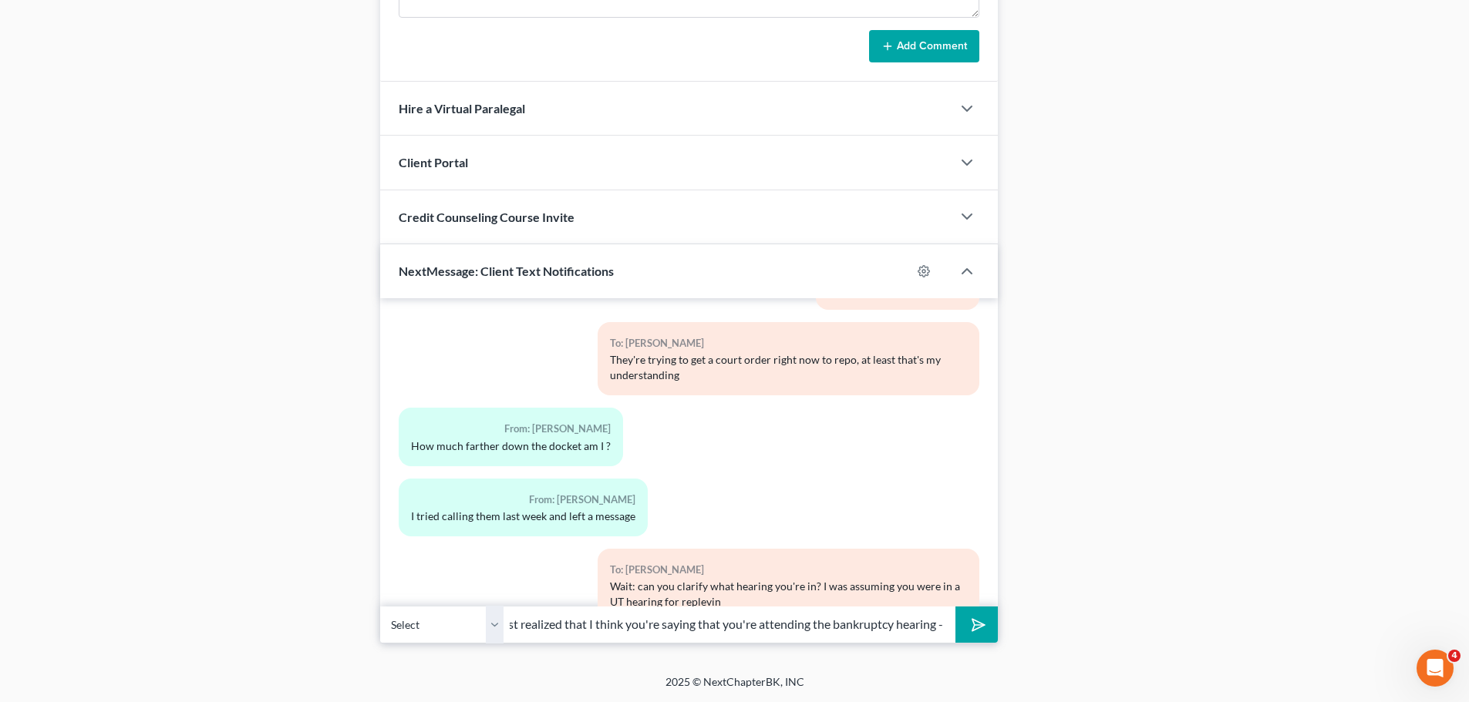
scroll to position [0, 25]
click at [955, 607] on button "submit" at bounding box center [976, 625] width 42 height 36
type input "I just realized that I think you're saying that you're attending the bankruptcy…"
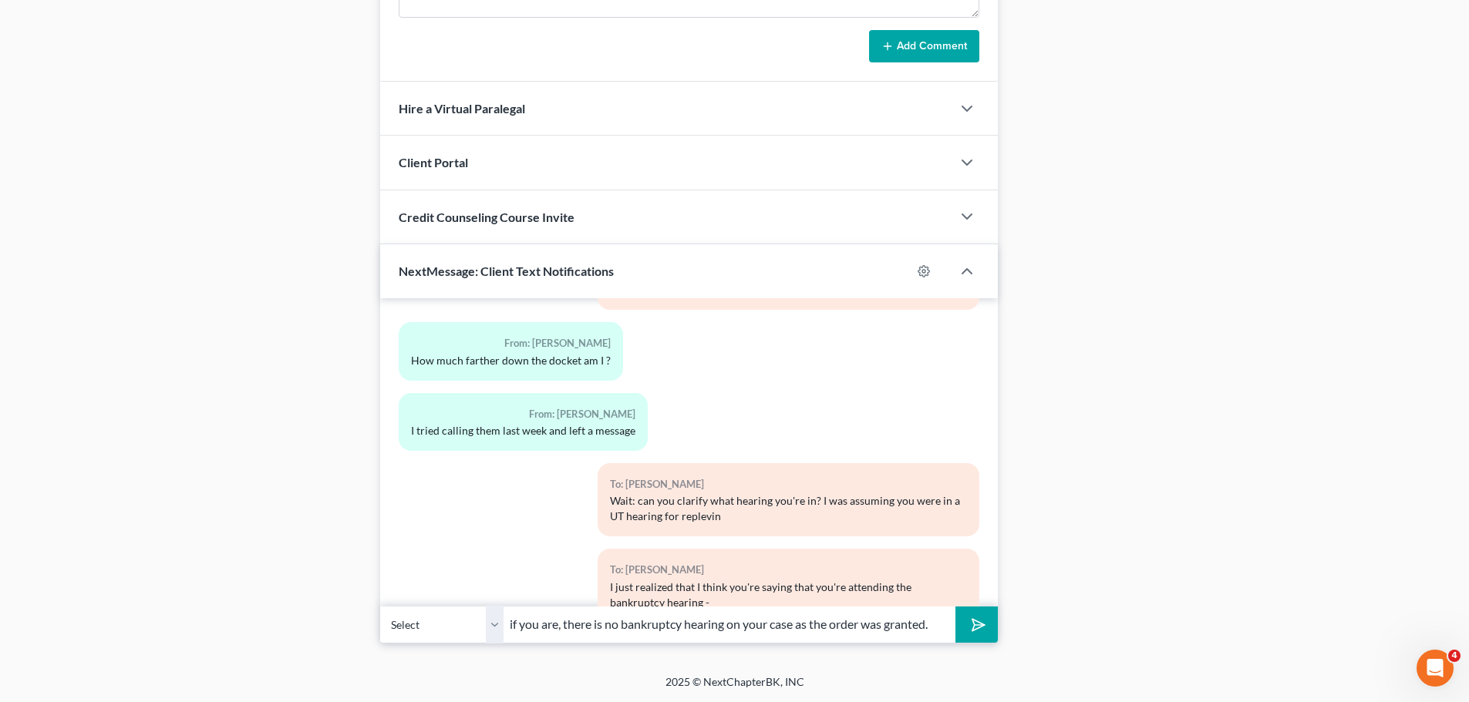
scroll to position [5398, 0]
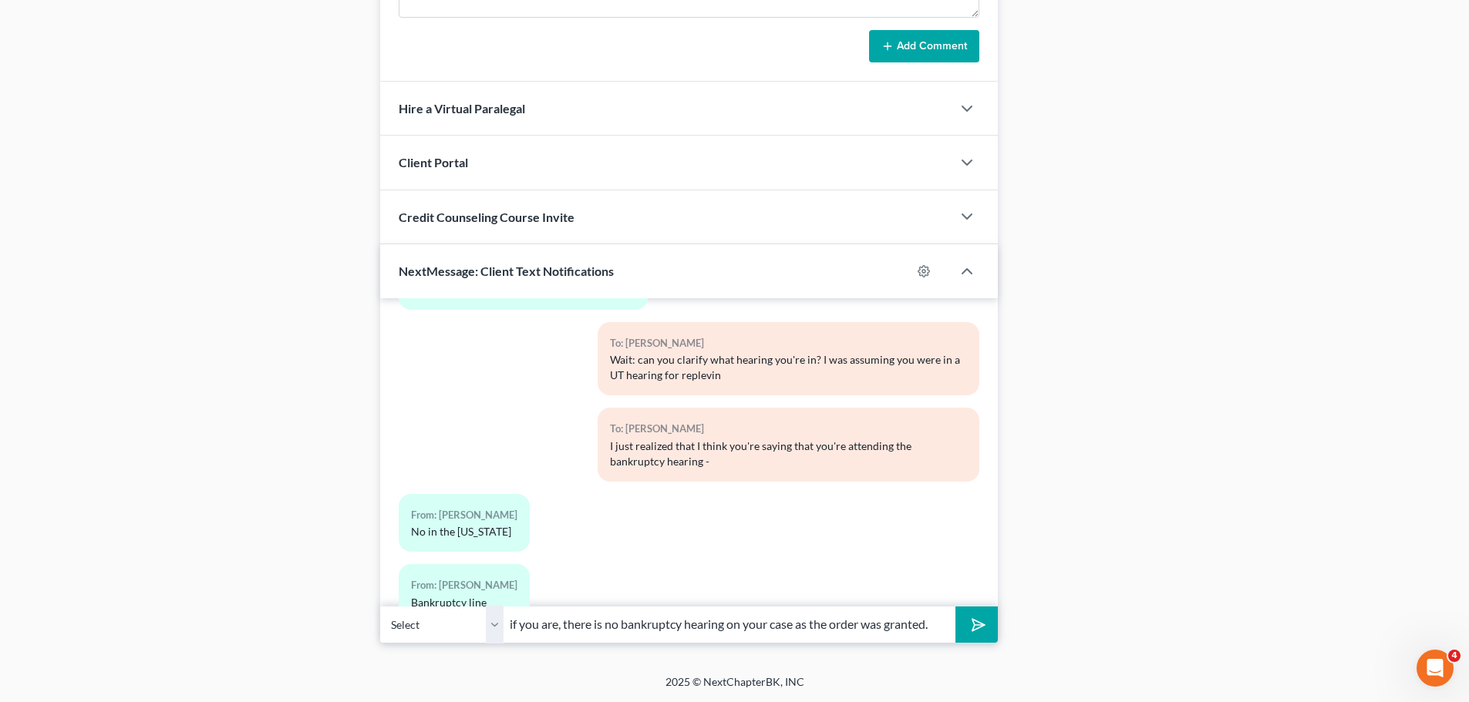
type input "if you are, there is no bankruptcy hearing on your case as the order was grante…"
click at [955, 607] on button "submit" at bounding box center [976, 625] width 42 height 36
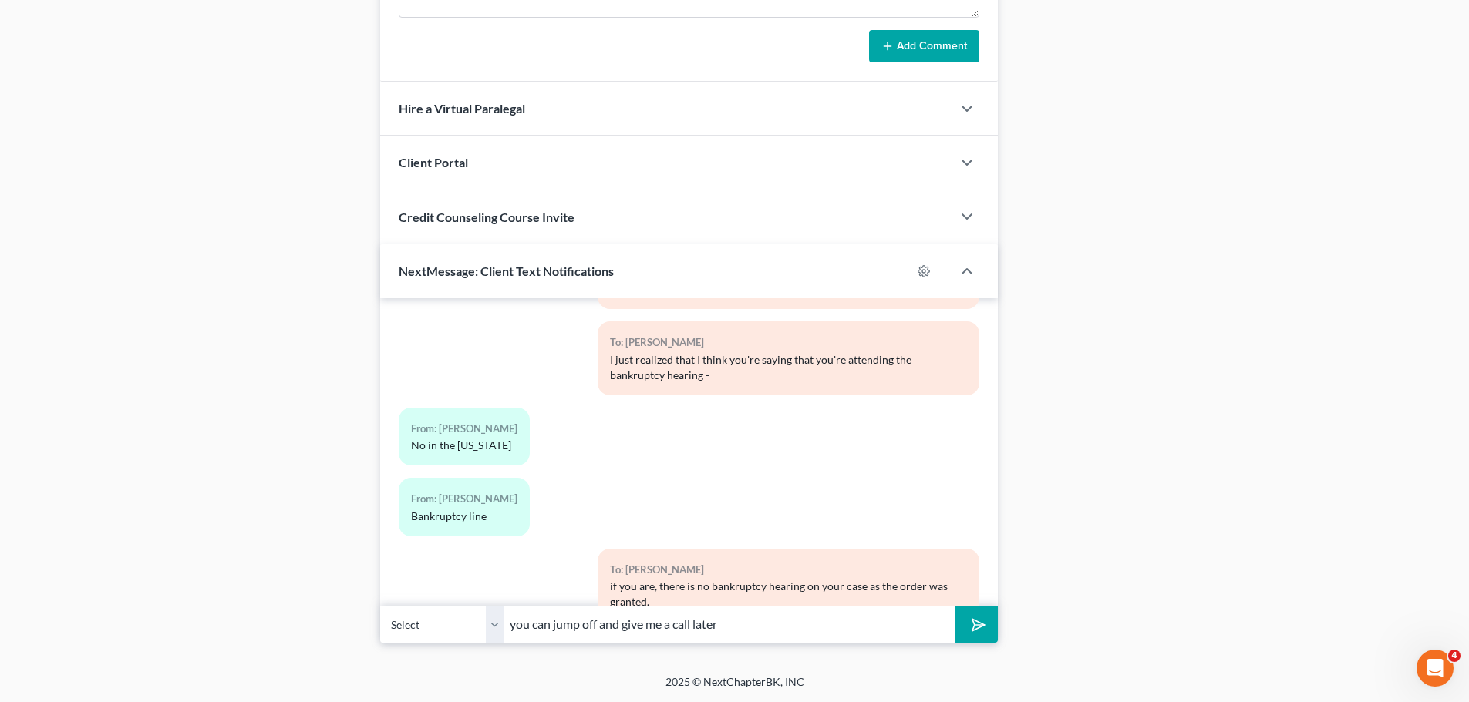
type input "you can jump off and give me a call later"
click at [955, 607] on button "submit" at bounding box center [976, 625] width 42 height 36
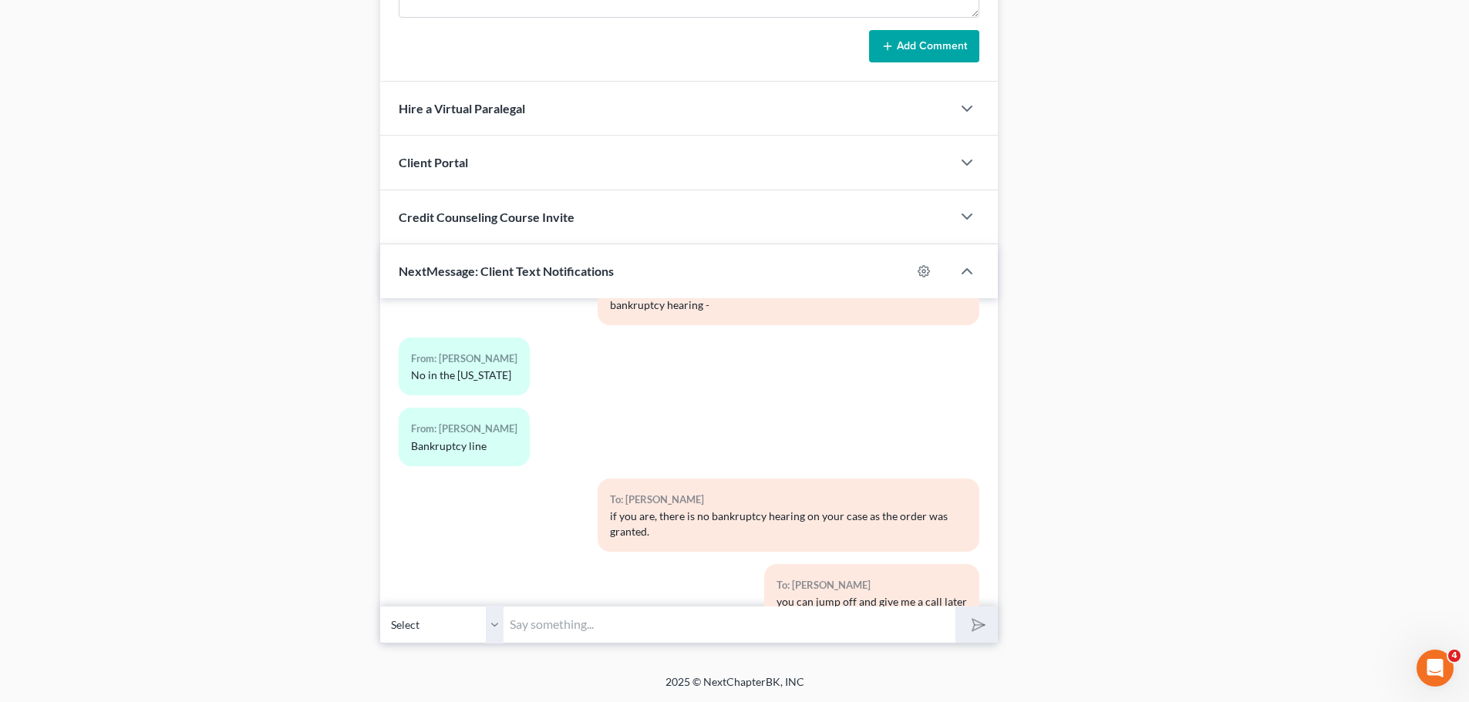
click at [599, 629] on input "text" at bounding box center [730, 625] width 452 height 38
type input "I thought you had some [US_STATE] hearing related to the car."
click at [955, 607] on button "submit" at bounding box center [976, 625] width 42 height 36
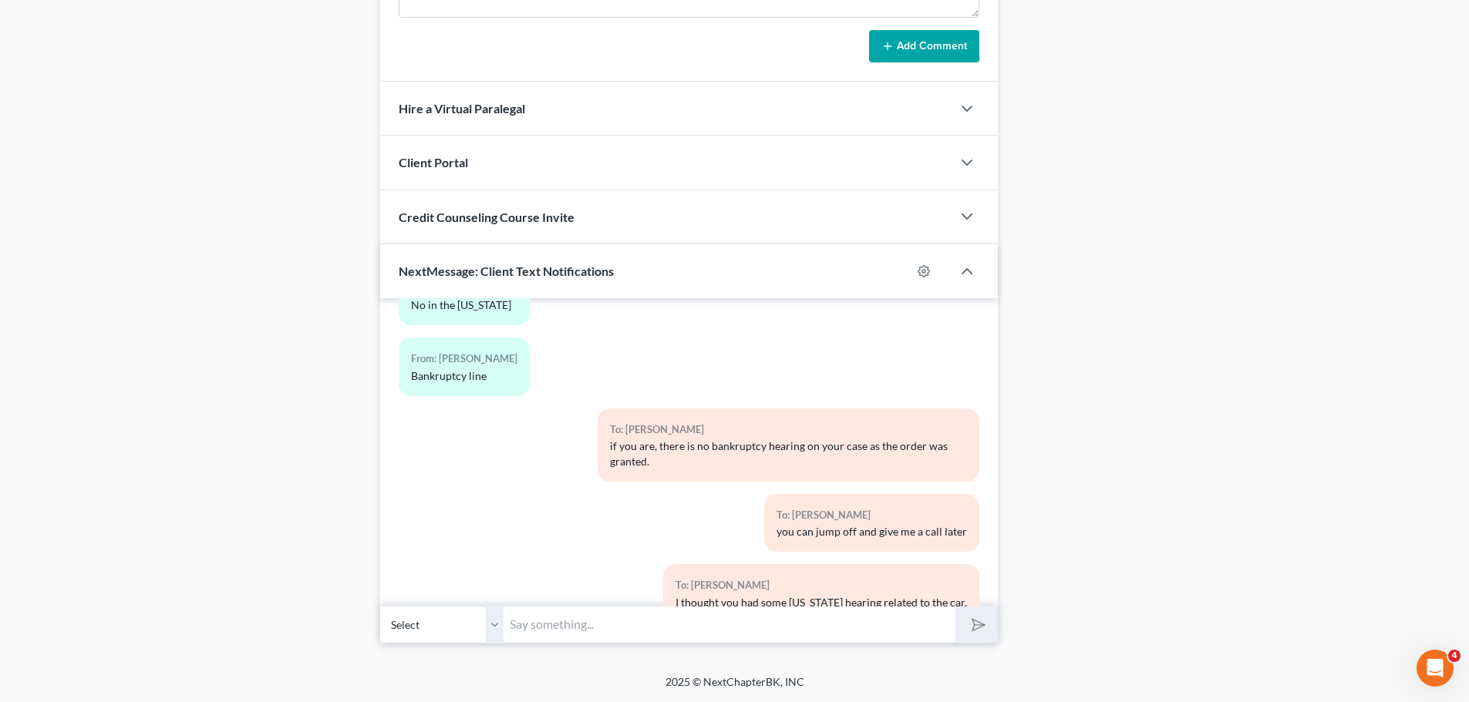
scroll to position [5766, 0]
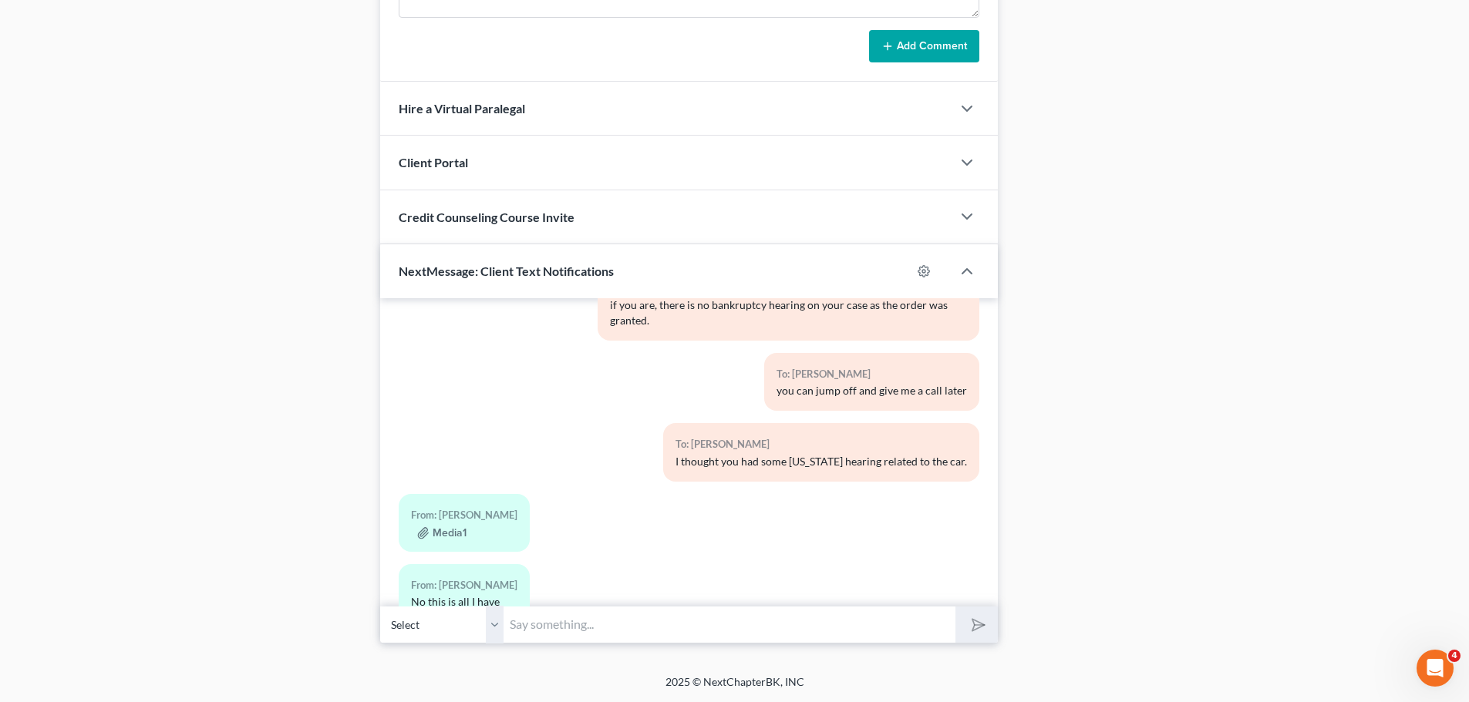
click at [597, 613] on input "text" at bounding box center [730, 625] width 452 height 38
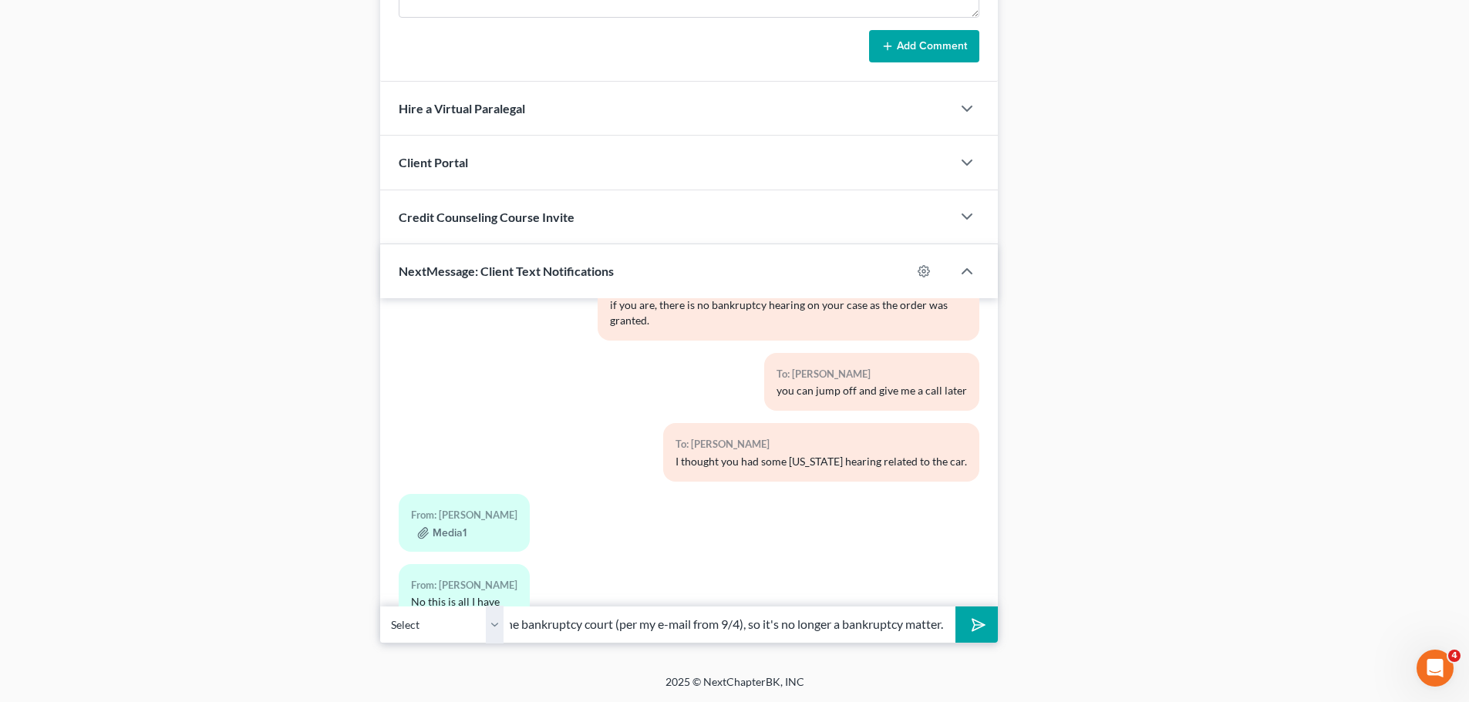
scroll to position [0, 172]
type input "They'd obtained stay relief in the bankruptcy court (per my e-mail from 9/4), s…"
click at [955, 607] on button "submit" at bounding box center [976, 625] width 42 height 36
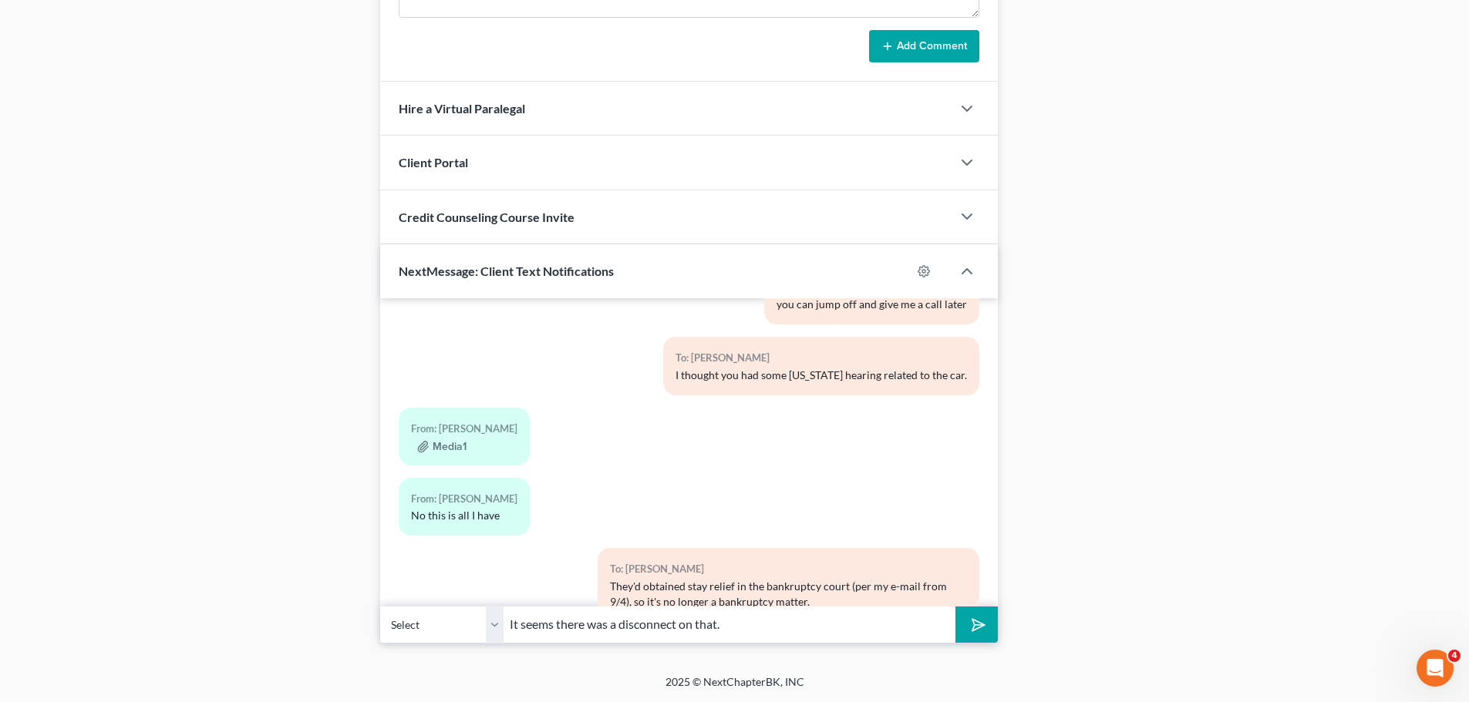
scroll to position [5922, 0]
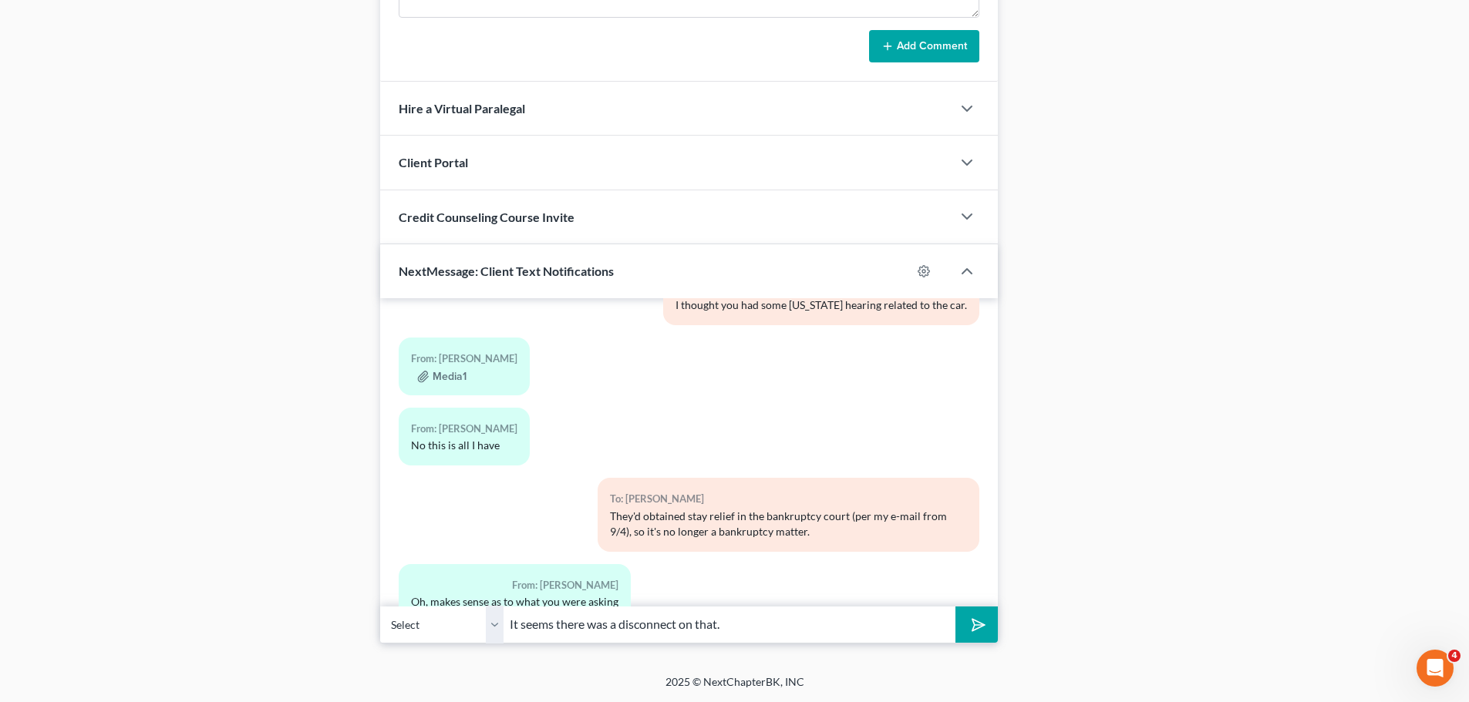
type input "It seems there was a disconnect on that."
drag, startPoint x: 763, startPoint y: 623, endPoint x: 479, endPoint y: 618, distance: 284.6
click at [479, 618] on div "Select [PHONE_NUMBER] - [PERSON_NAME] It seems there was a disconnect on that." at bounding box center [689, 625] width 618 height 36
type input "Yeah, I was a bit lost. They'd moved to remove the protections from the bankrup…"
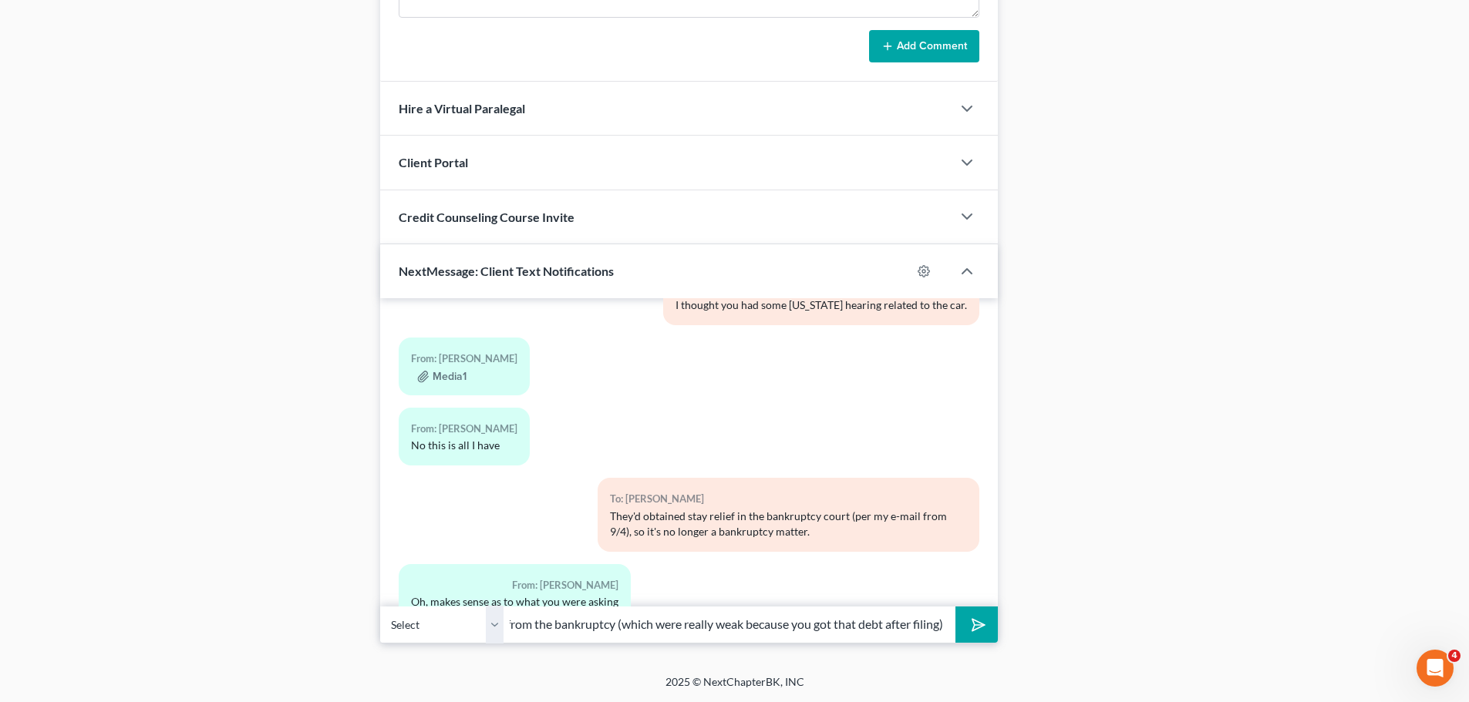
click at [955, 607] on button "submit" at bounding box center [976, 625] width 42 height 36
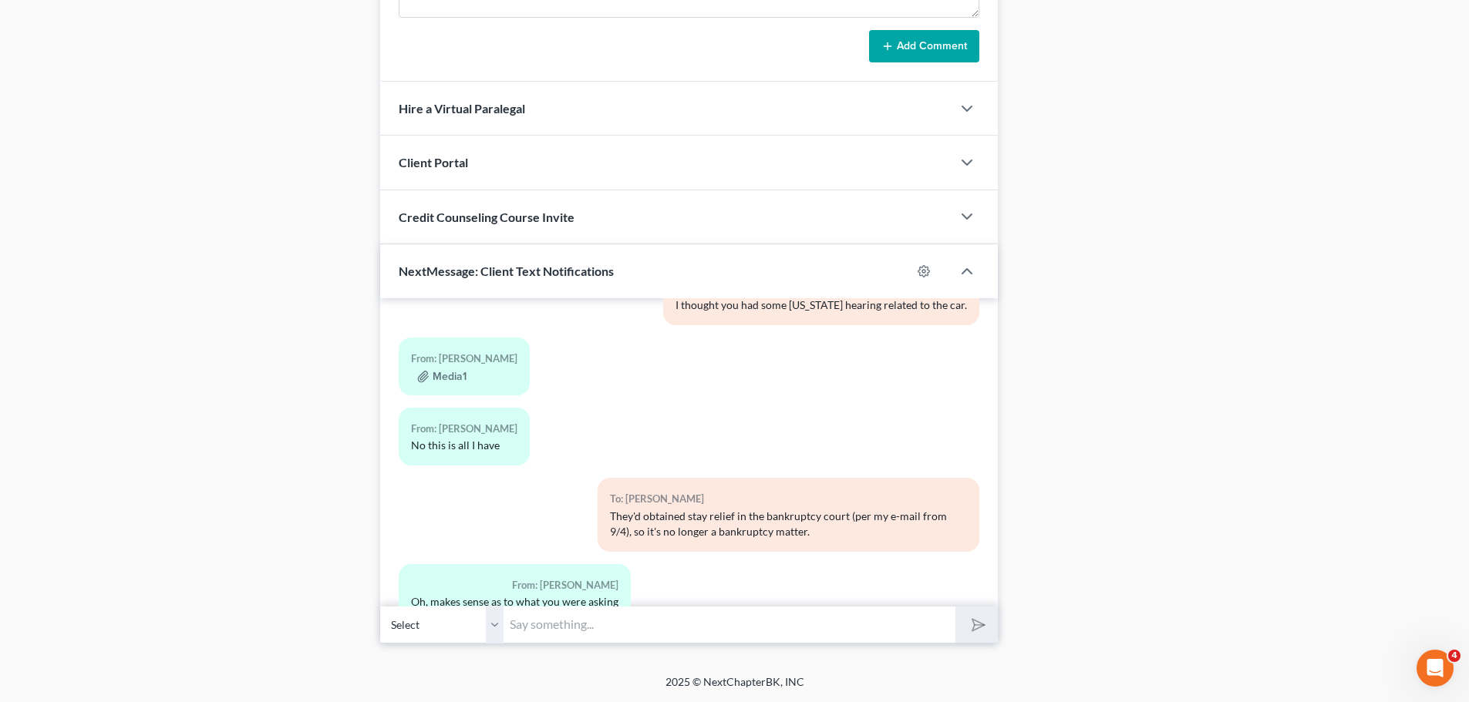
scroll to position [6079, 0]
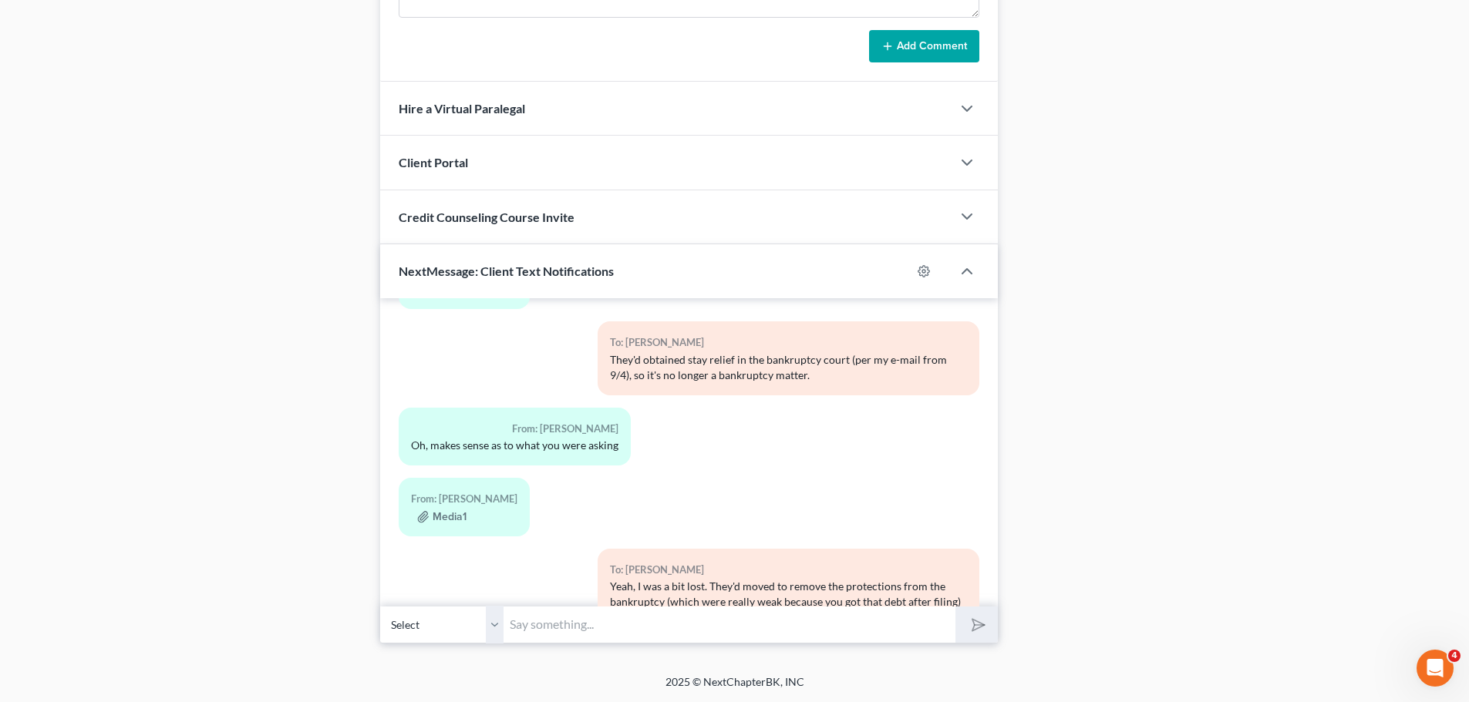
type input "W"
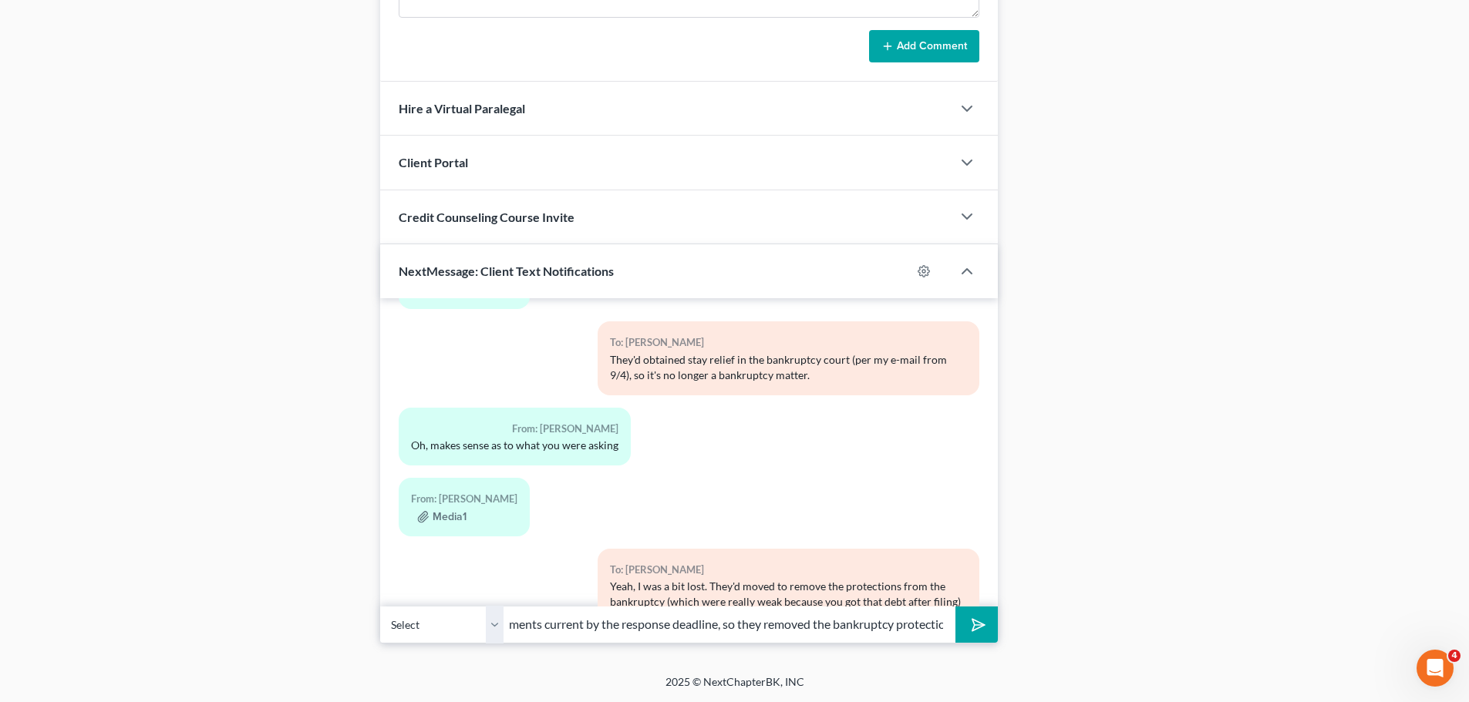
scroll to position [0, 153]
click at [955, 607] on button "submit" at bounding box center [976, 625] width 42 height 36
type input "We couldn't bring the payments current by the response deadline, so they remove…"
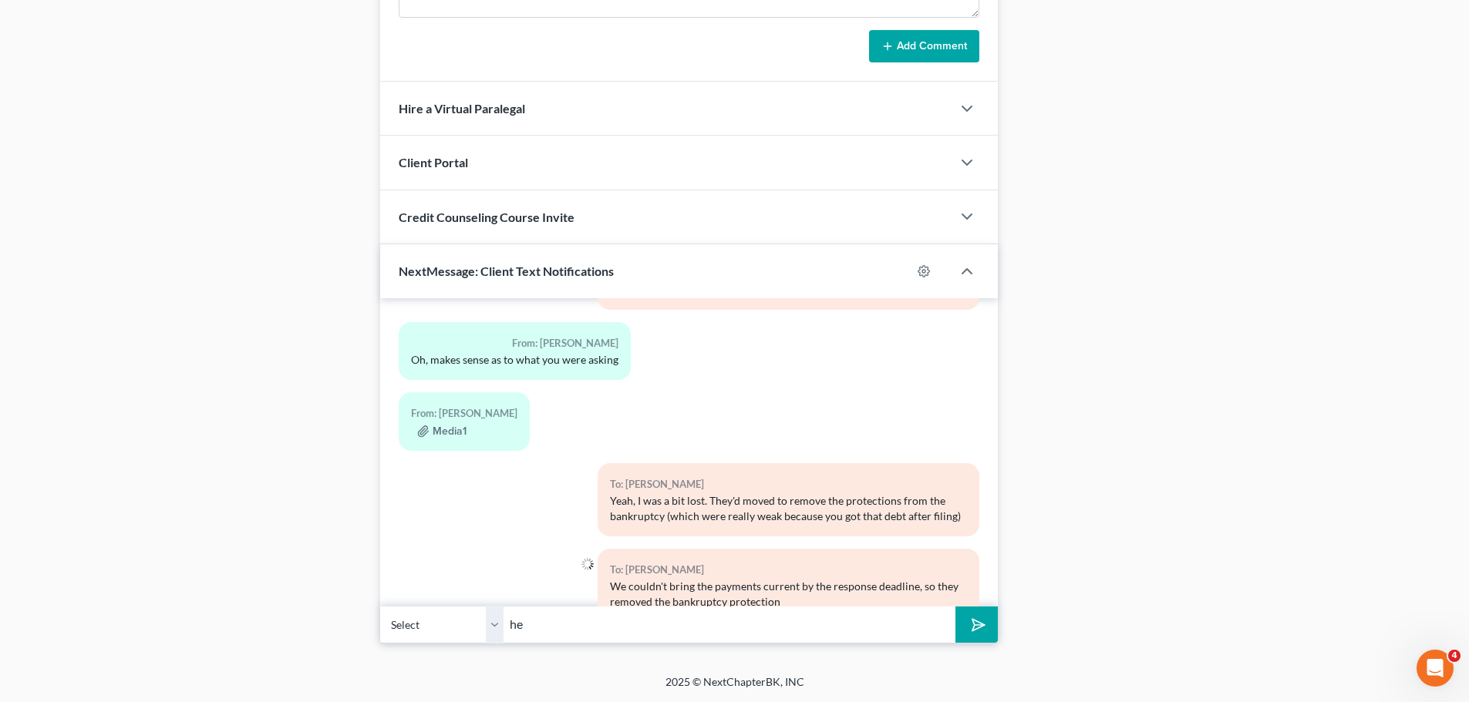
type input "h"
type input "The good news is that you should be able to call them right now and make sure t…"
click at [955, 607] on button "submit" at bounding box center [976, 625] width 42 height 36
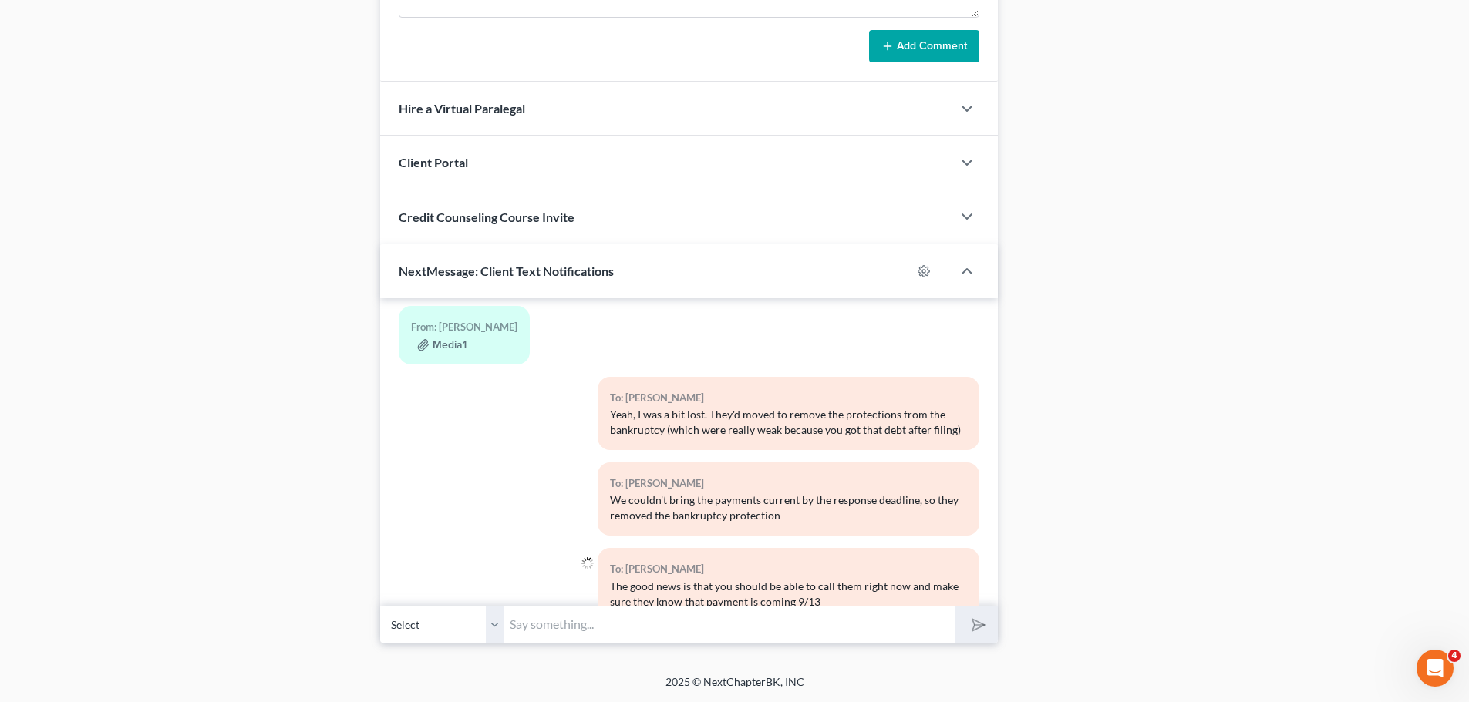
click at [451, 297] on div "NextMessage: Client Text Notifications" at bounding box center [645, 270] width 531 height 53
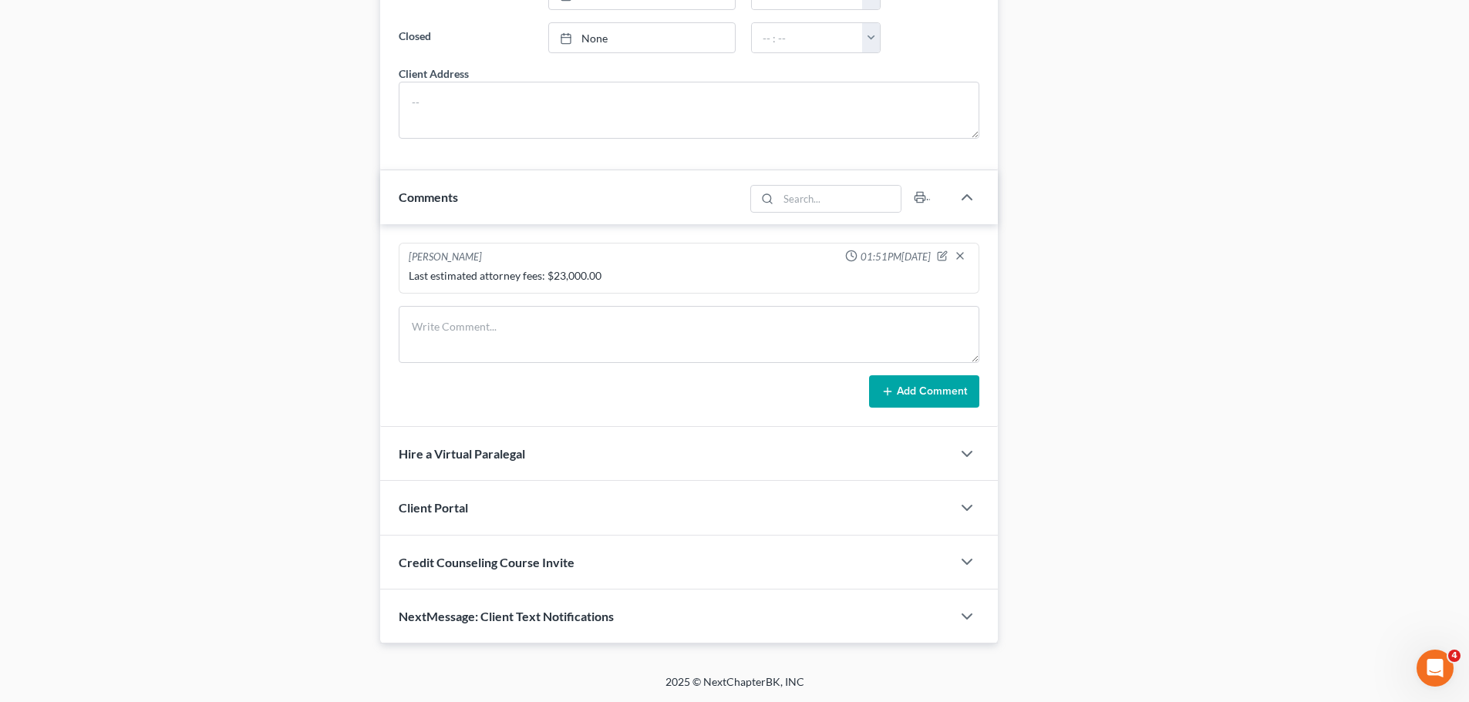
scroll to position [1154, 0]
click at [544, 608] on div "NextMessage: Client Text Notifications" at bounding box center [665, 616] width 571 height 53
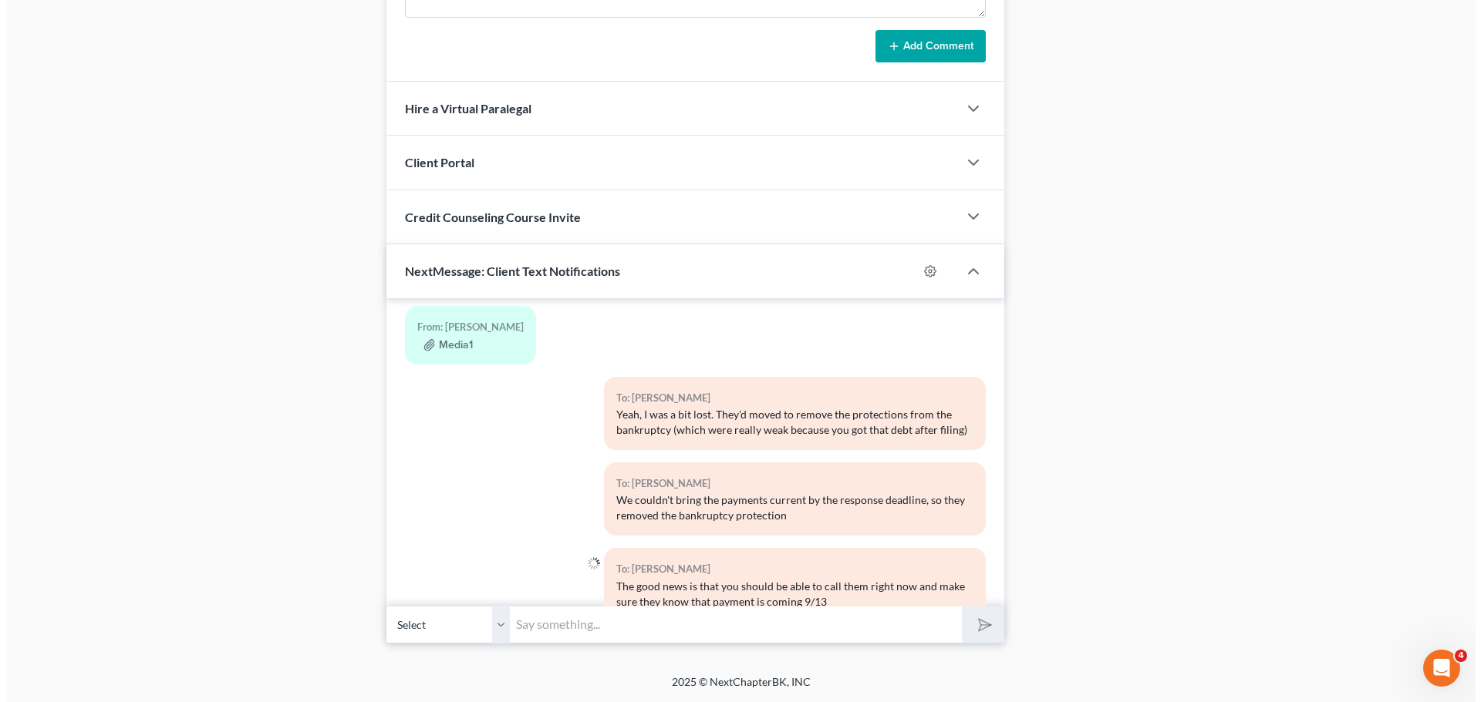
scroll to position [6174, 0]
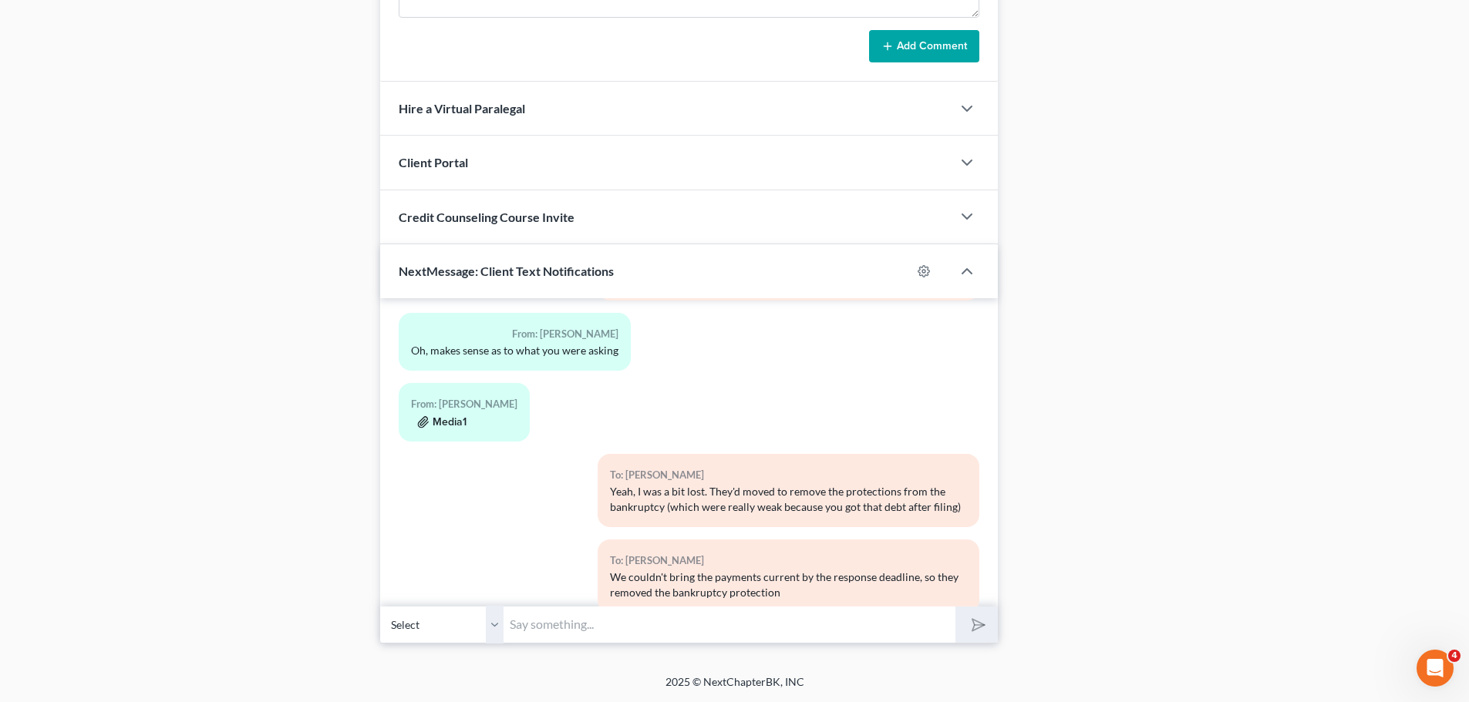
click at [445, 416] on button "Media1" at bounding box center [441, 422] width 49 height 12
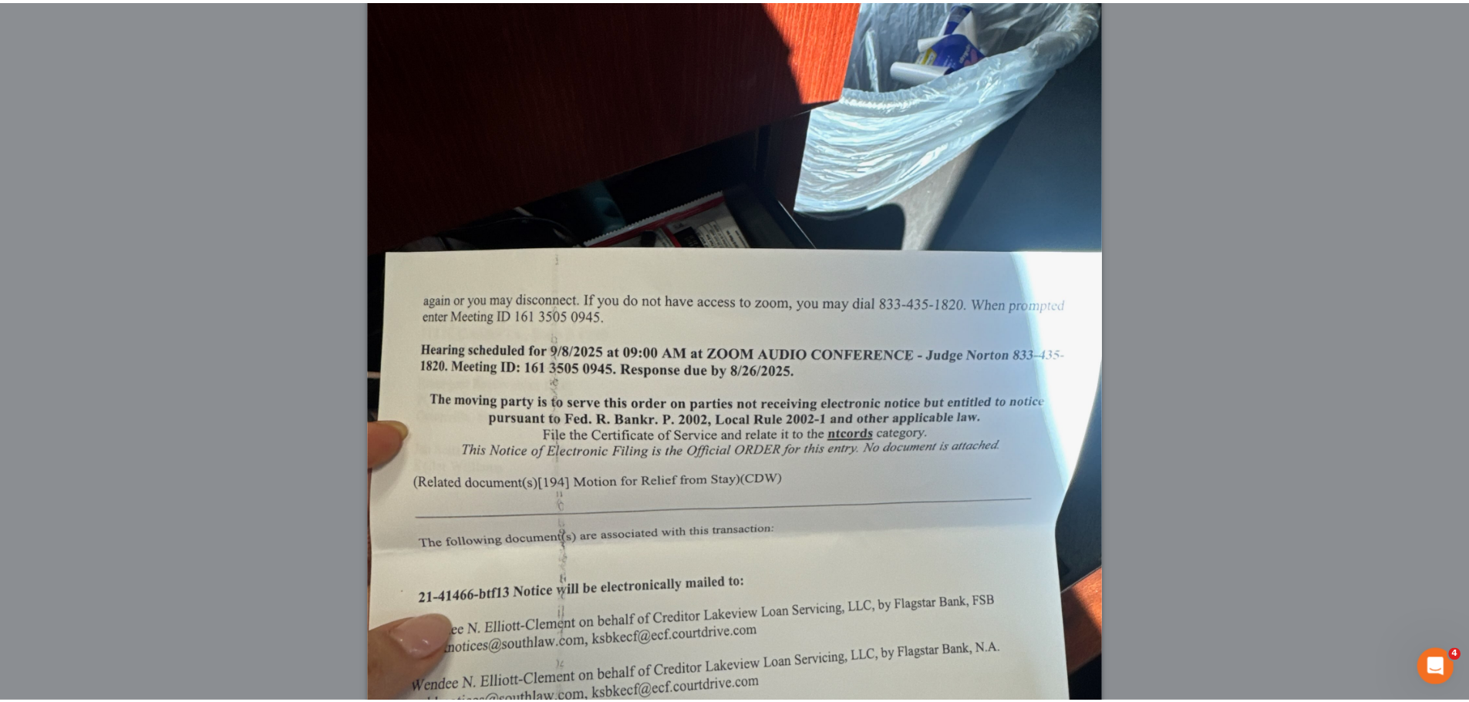
scroll to position [0, 0]
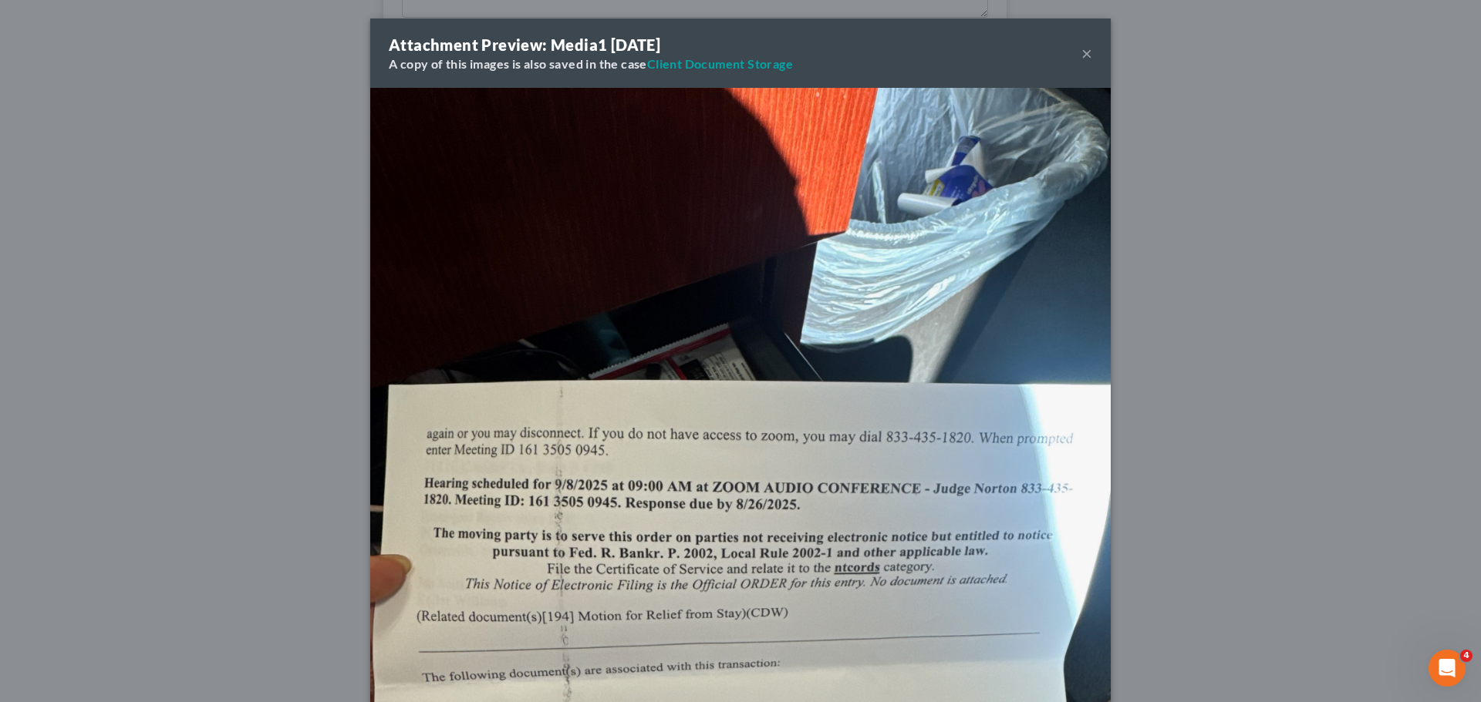
click at [1074, 52] on div "Attachment Preview: Media1 [DATE] A copy of this images is also saved in the ca…" at bounding box center [740, 53] width 740 height 69
click at [1081, 52] on button "×" at bounding box center [1086, 53] width 11 height 19
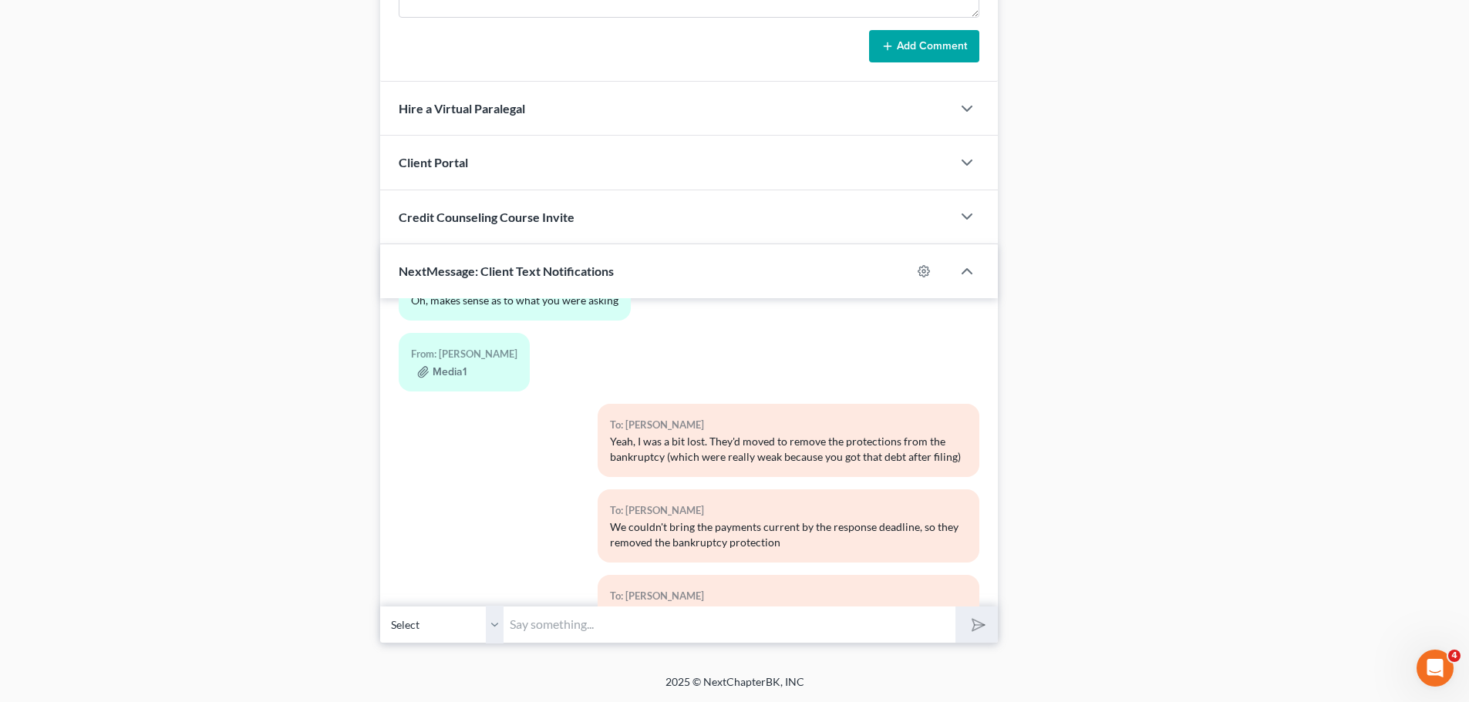
scroll to position [6251, 0]
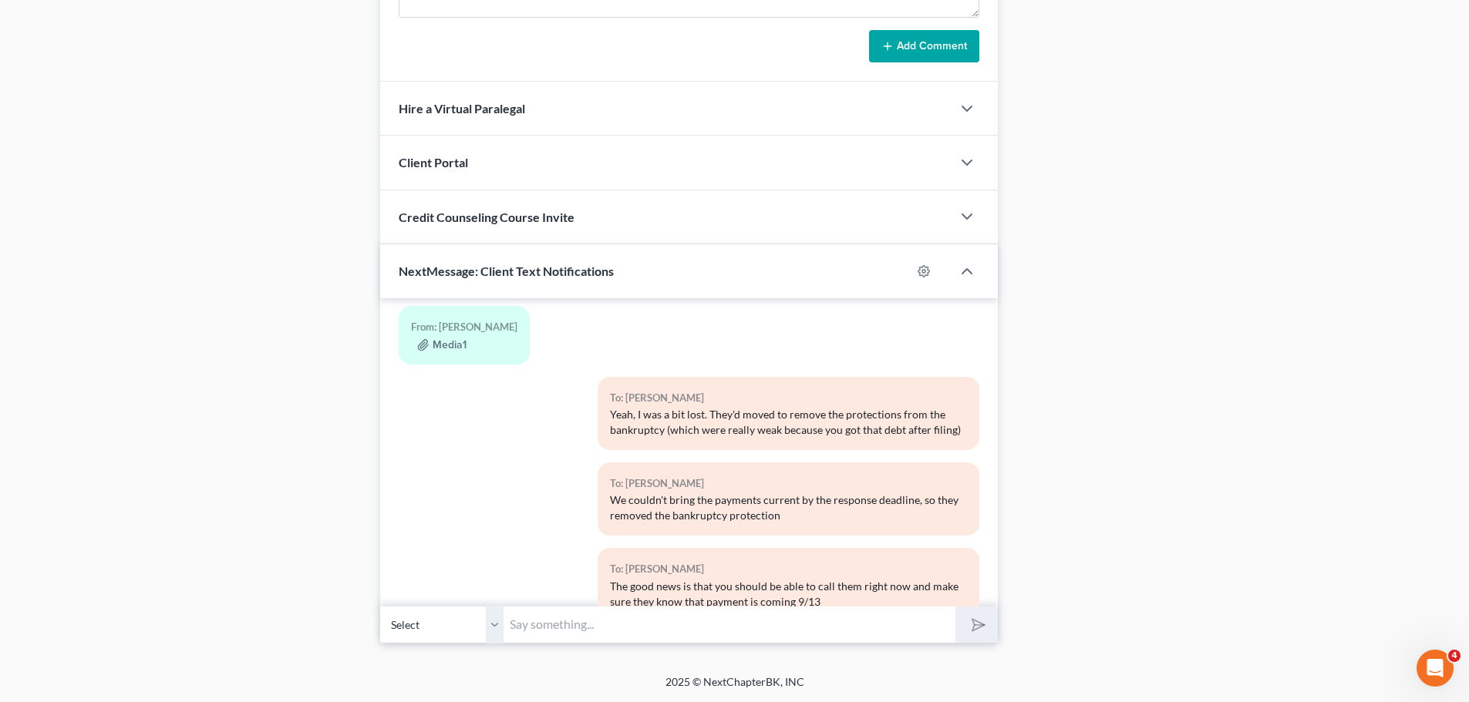
click at [577, 626] on input "text" at bounding box center [730, 625] width 452 height 38
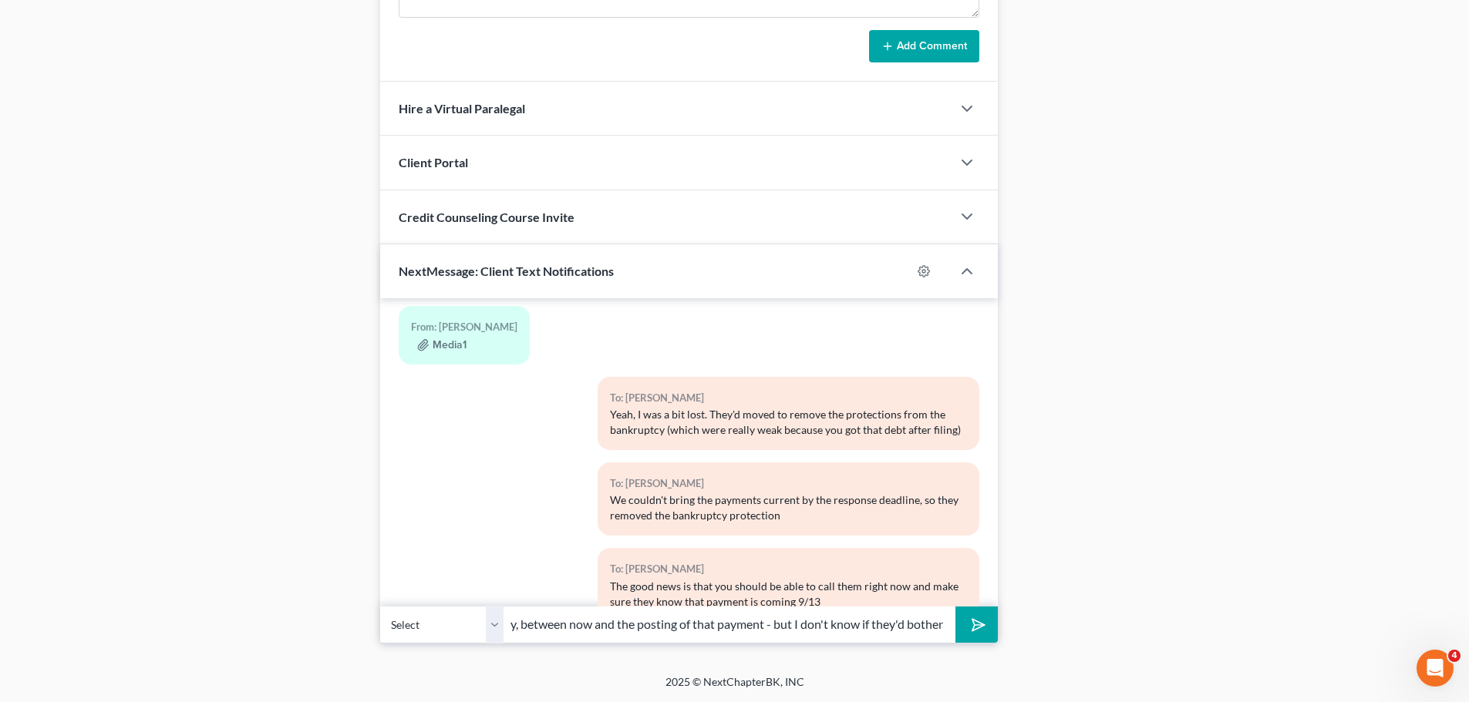
scroll to position [0, 227]
type input "They are still allowed to repo it, technically, between now and the posting of …"
click at [955, 607] on button "submit" at bounding box center [976, 625] width 42 height 36
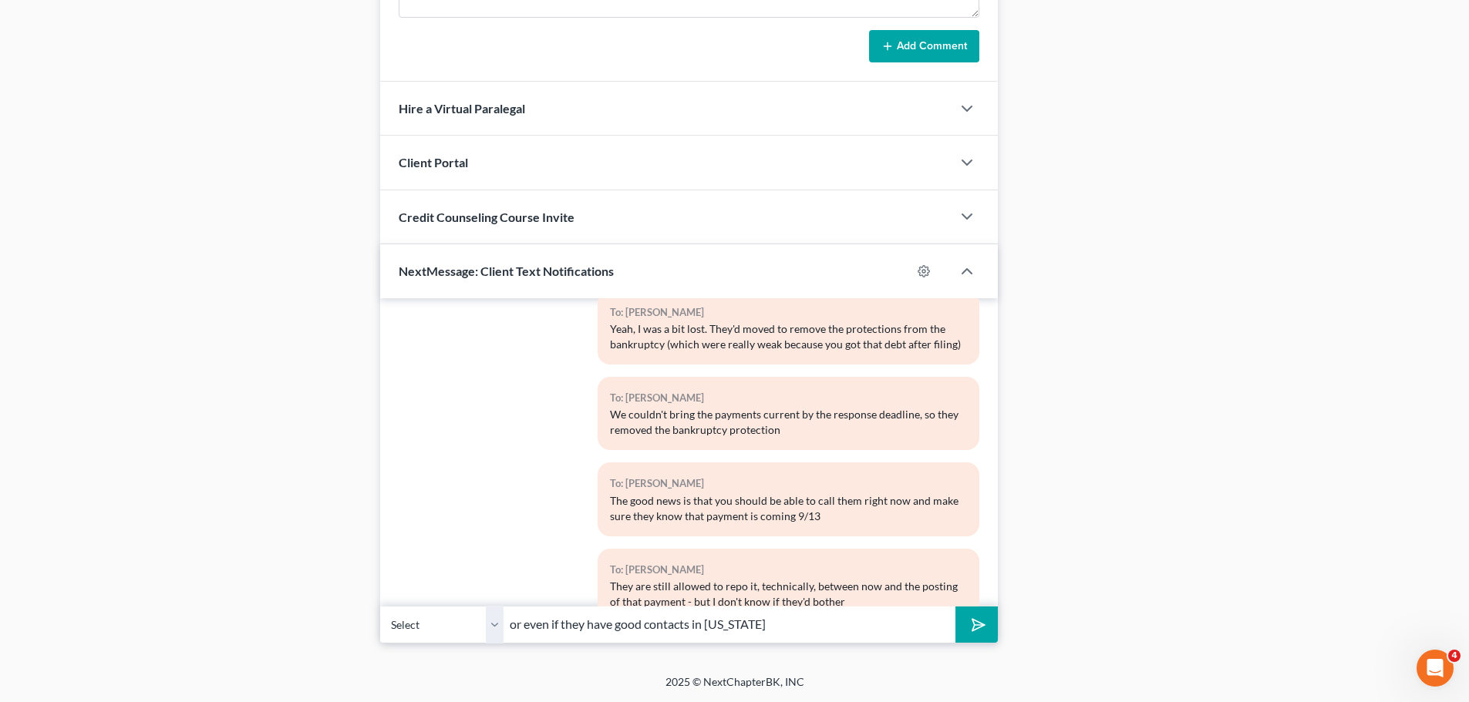
type input "or even if they have good contacts in [US_STATE]"
click at [955, 607] on button "submit" at bounding box center [976, 625] width 42 height 36
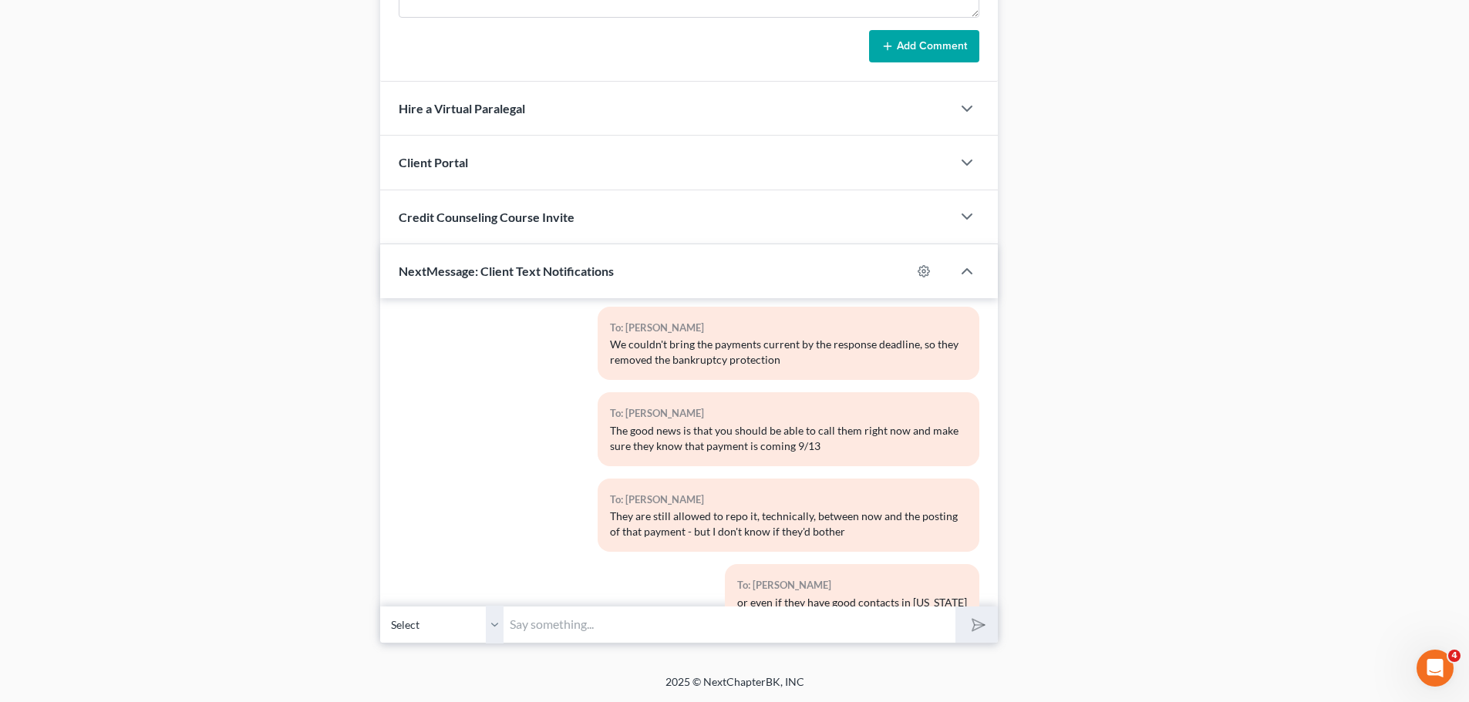
drag, startPoint x: 318, startPoint y: 487, endPoint x: 301, endPoint y: 504, distance: 24.5
drag, startPoint x: 184, startPoint y: 276, endPoint x: 189, endPoint y: 97, distance: 179.0
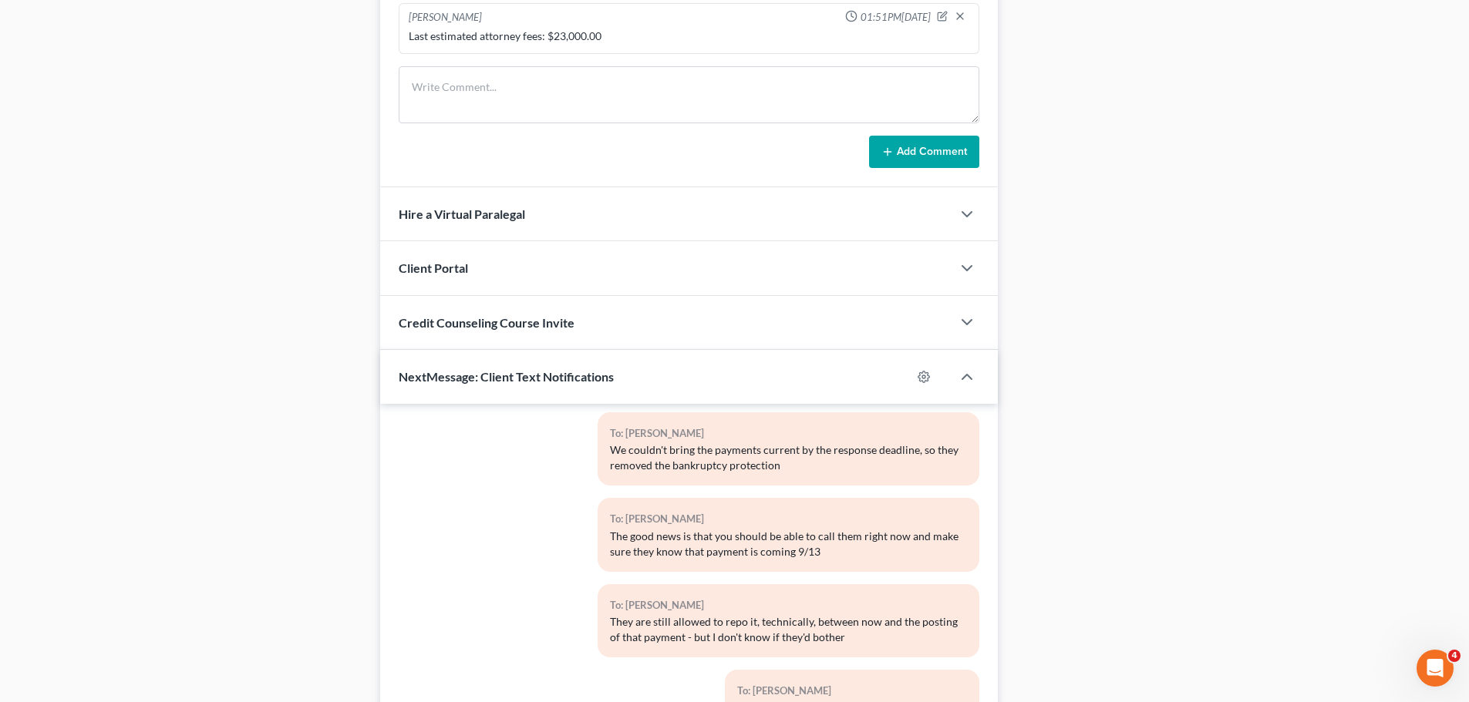
scroll to position [0, 0]
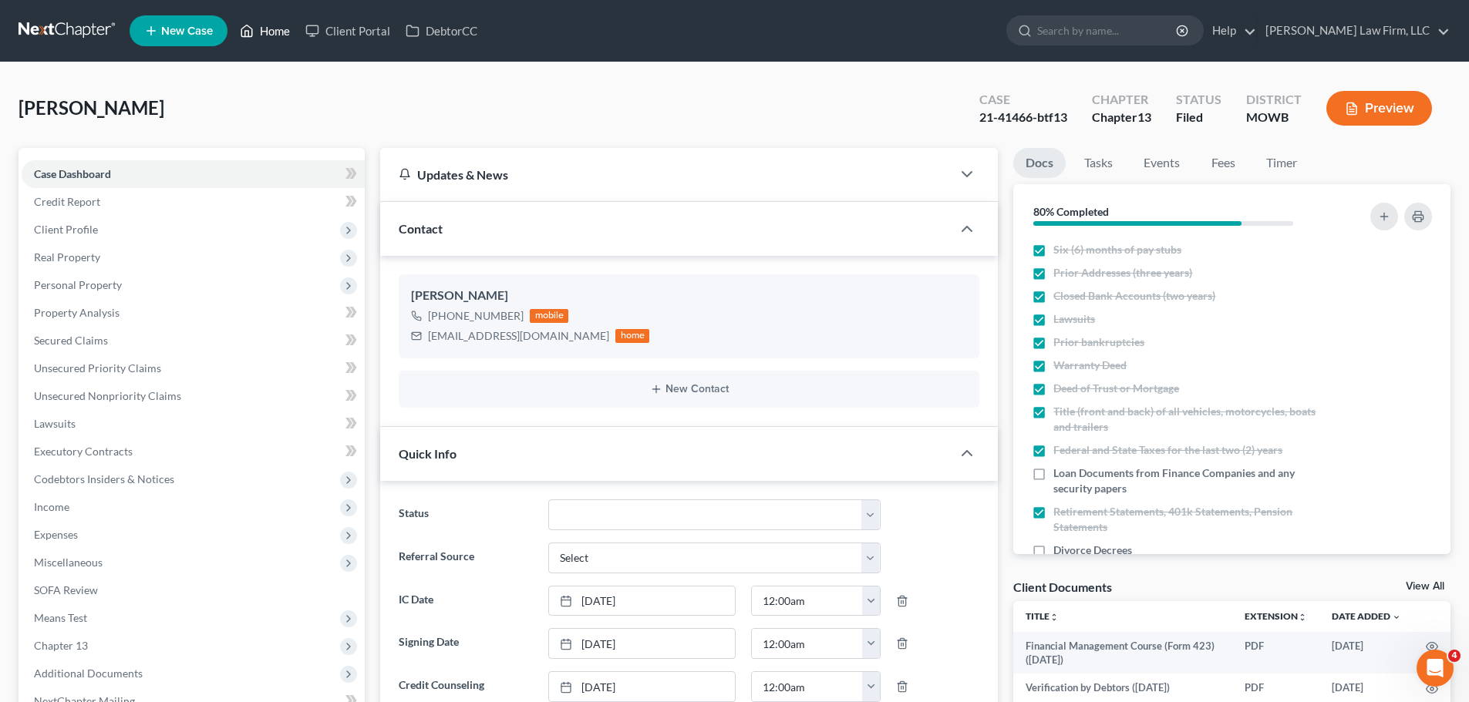
click at [269, 34] on link "Home" at bounding box center [265, 31] width 66 height 28
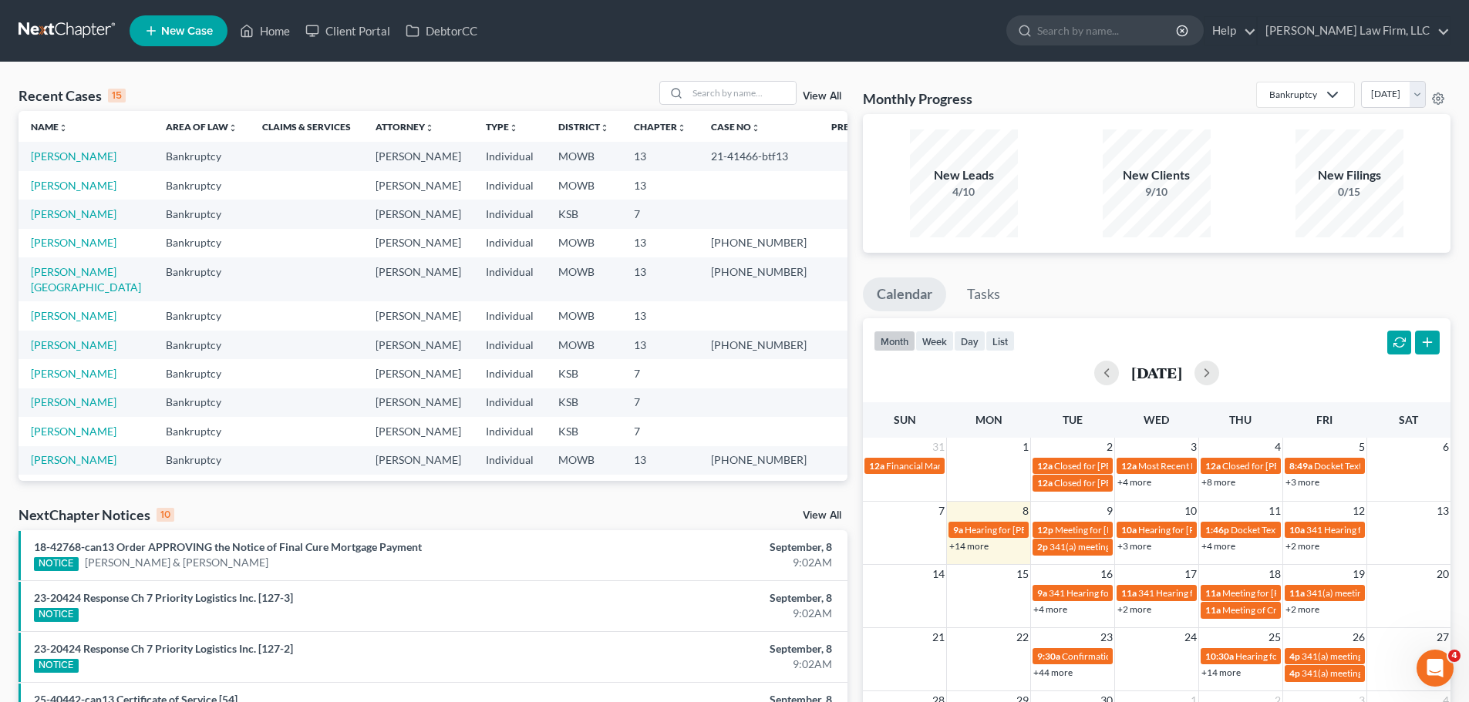
drag, startPoint x: 464, startPoint y: 65, endPoint x: 612, endPoint y: 83, distance: 149.2
click at [464, 65] on div "Recent Cases 15 View All Name unfold_more expand_more expand_less Area of Law u…" at bounding box center [734, 571] width 1469 height 1019
click at [716, 95] on input "search" at bounding box center [742, 93] width 108 height 22
type input "[PERSON_NAME]"
